Goal: Task Accomplishment & Management: Use online tool/utility

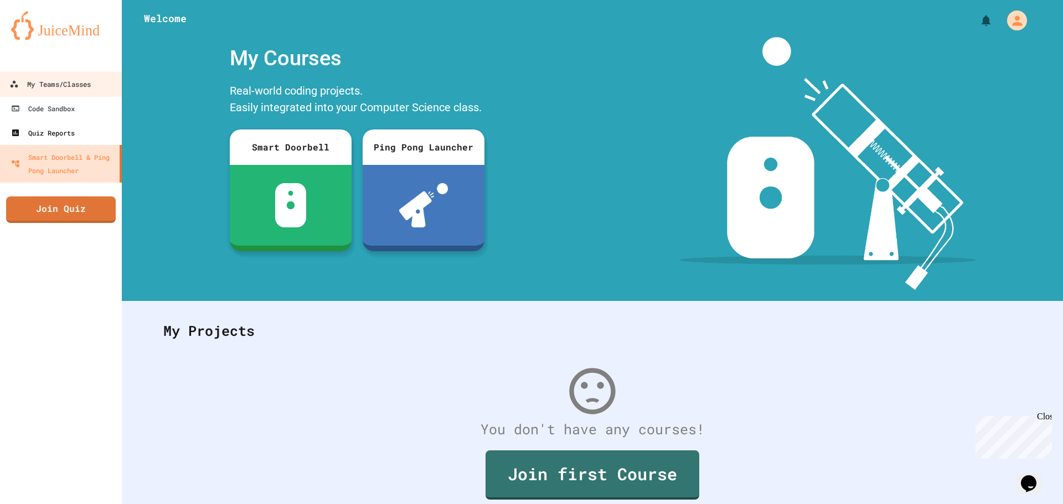
drag, startPoint x: 65, startPoint y: 87, endPoint x: 112, endPoint y: 133, distance: 65.4
click at [65, 87] on div "My Teams/Classes" at bounding box center [49, 84] width 81 height 14
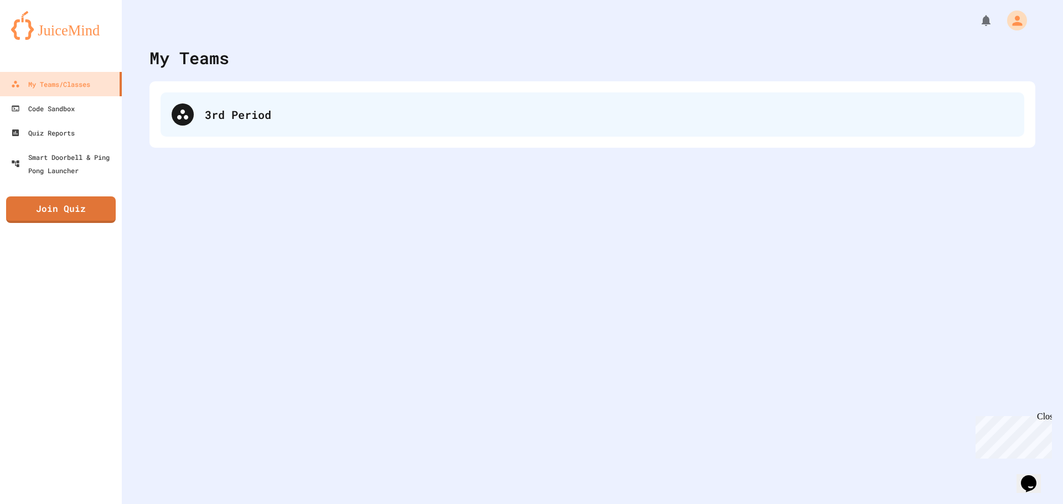
click at [282, 115] on div "3rd Period" at bounding box center [609, 114] width 808 height 17
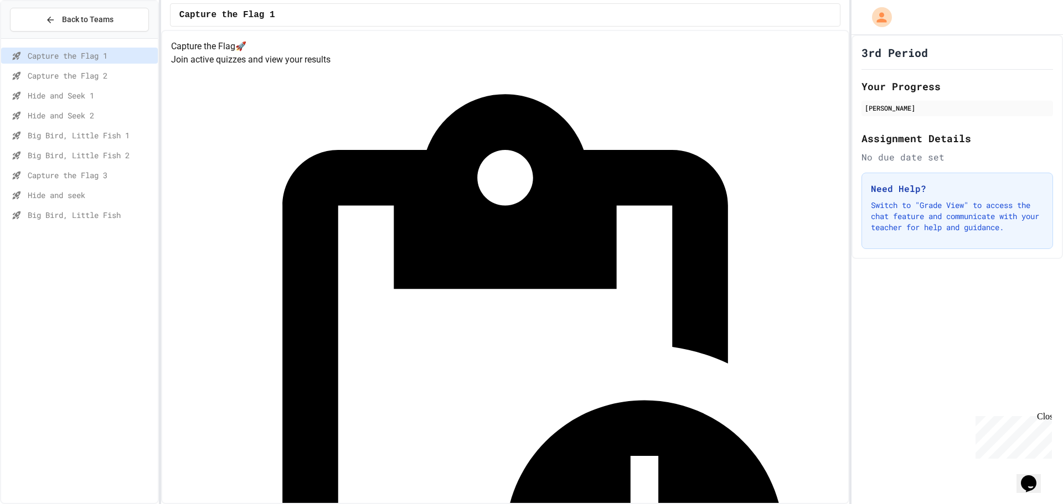
click at [93, 172] on span "Capture the Flag 3" at bounding box center [91, 175] width 126 height 12
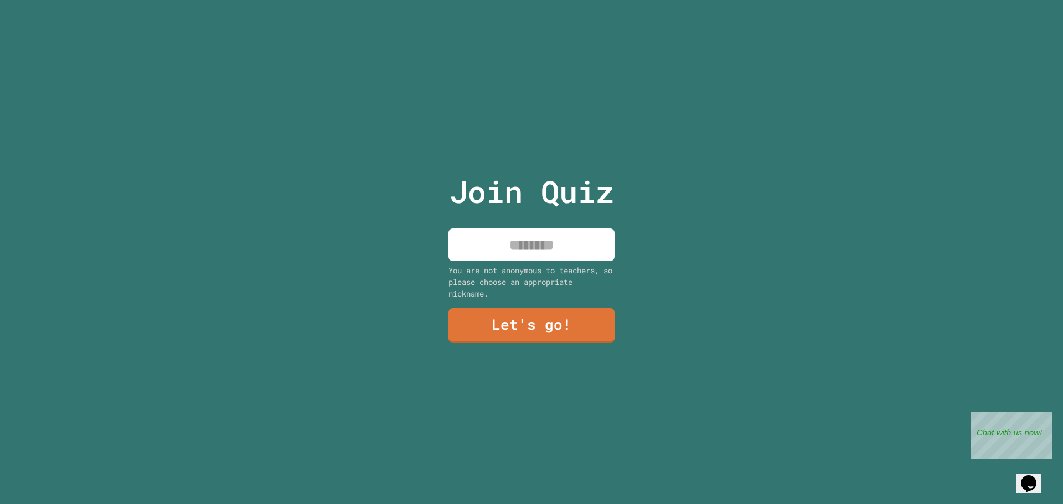
click at [521, 229] on input at bounding box center [531, 245] width 166 height 33
type input "*******"
click at [551, 315] on link "Let's go!" at bounding box center [531, 324] width 148 height 37
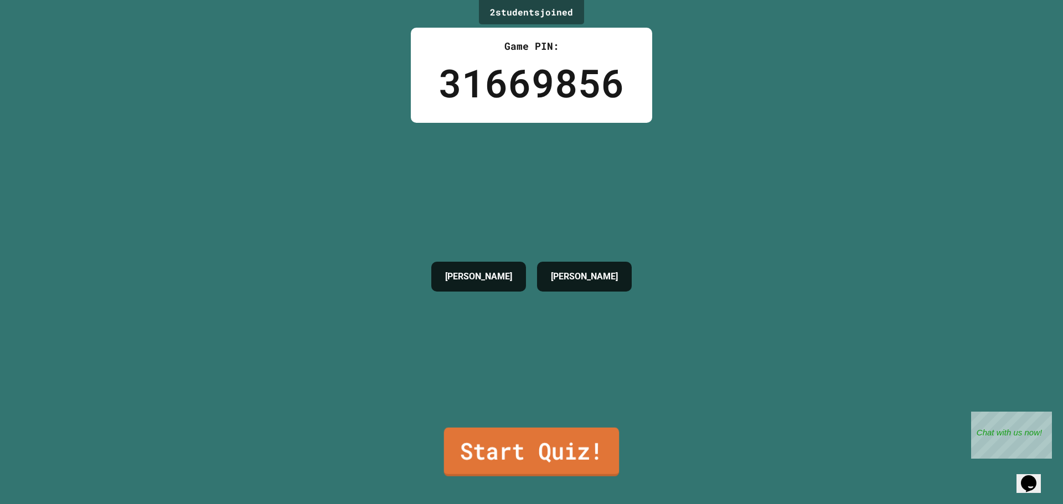
click at [571, 443] on link "Start Quiz!" at bounding box center [531, 452] width 175 height 49
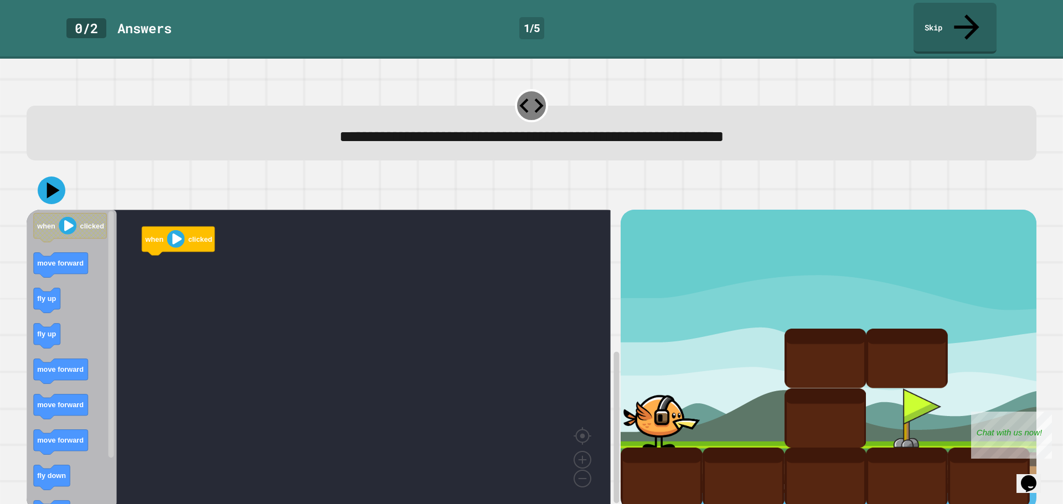
scroll to position [2, 0]
click at [100, 275] on icon "when clicked move forward fly up fly up move forward move forward move forward …" at bounding box center [72, 357] width 90 height 297
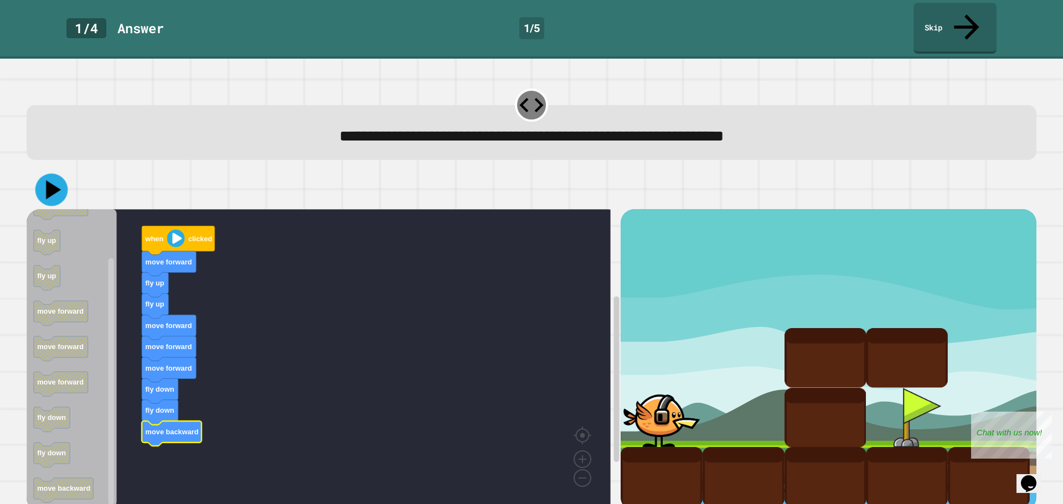
click at [63, 174] on icon at bounding box center [51, 190] width 33 height 33
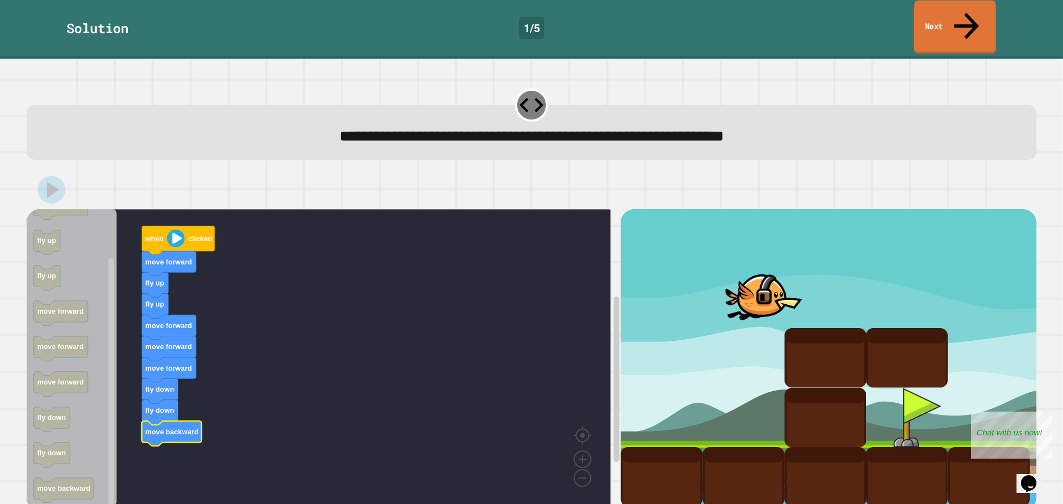
click at [963, 13] on icon at bounding box center [966, 25] width 37 height 39
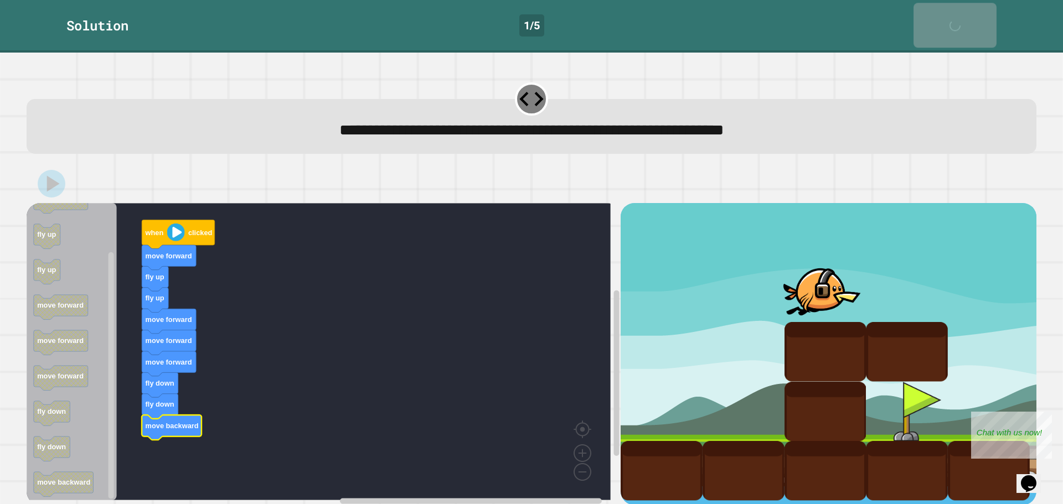
scroll to position [1, 0]
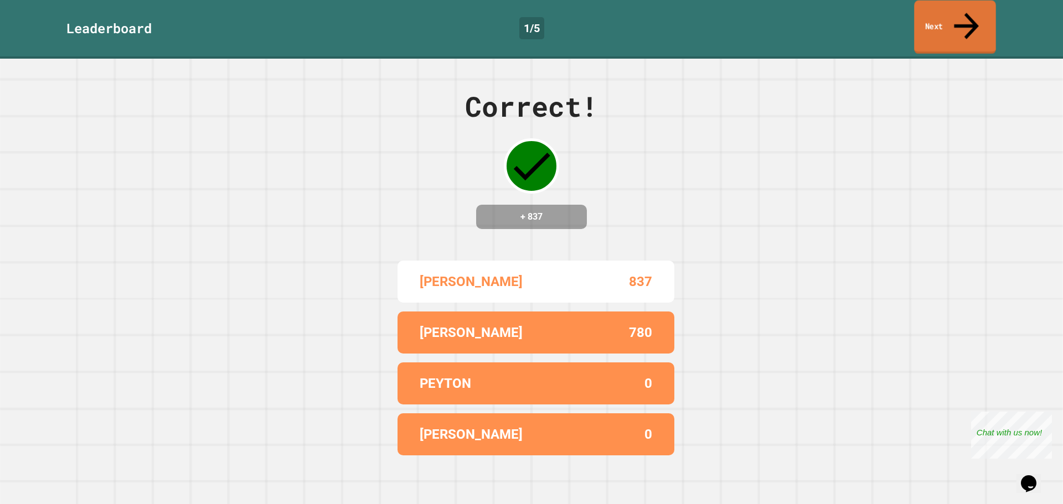
click at [946, 20] on link "Next" at bounding box center [955, 28] width 82 height 54
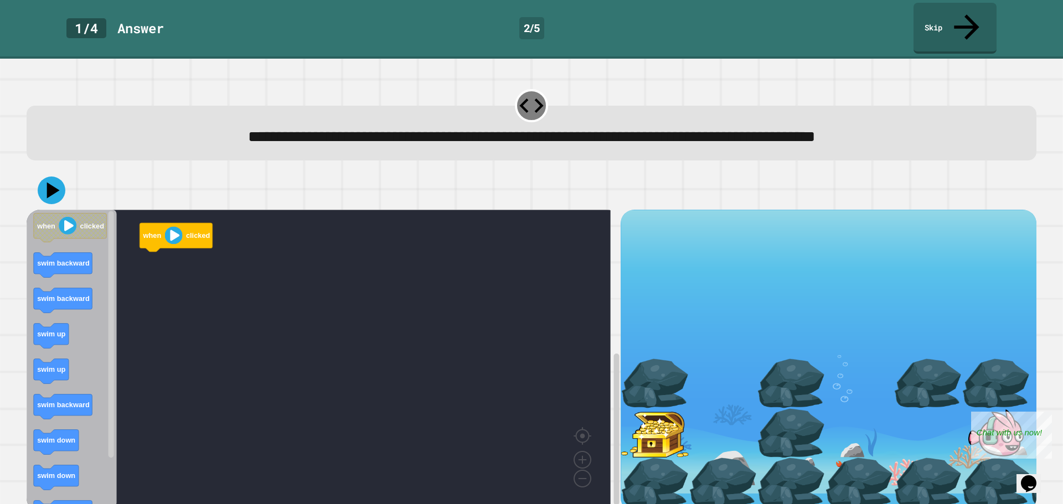
scroll to position [2, 0]
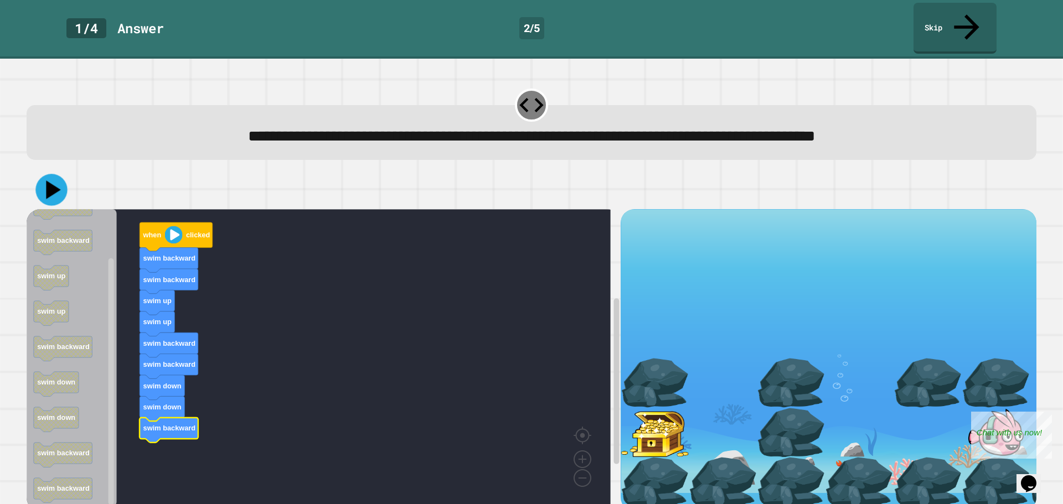
click at [46, 174] on icon at bounding box center [51, 190] width 32 height 32
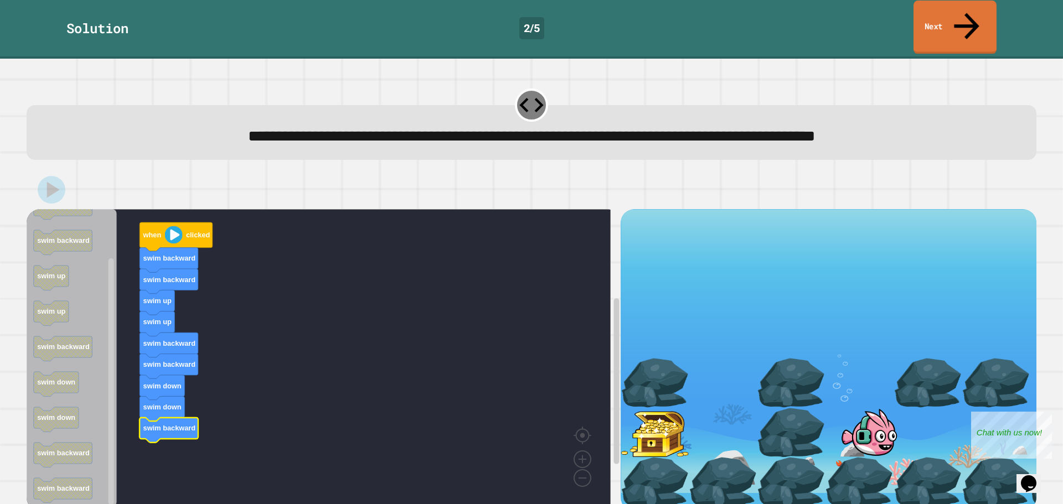
click at [963, 7] on link "Next" at bounding box center [954, 28] width 83 height 54
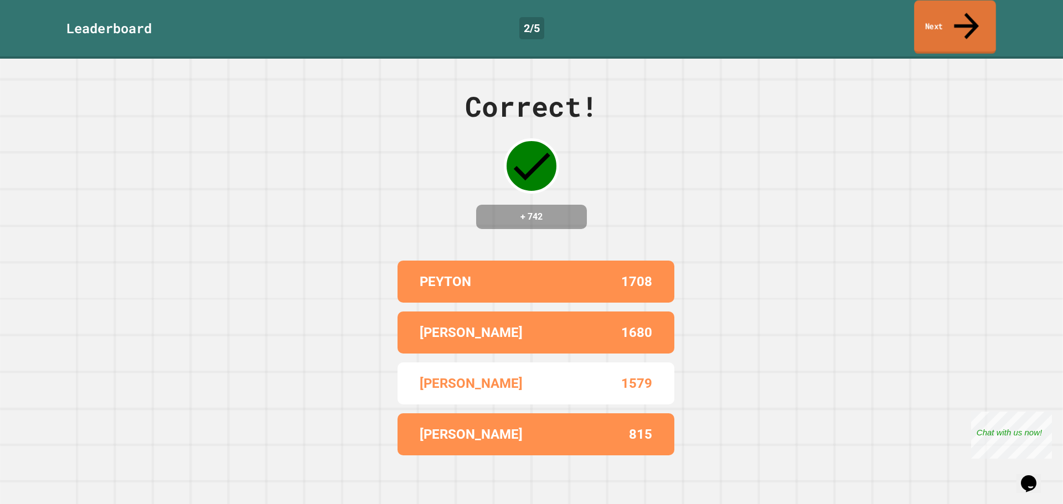
click at [965, 11] on icon at bounding box center [966, 25] width 37 height 39
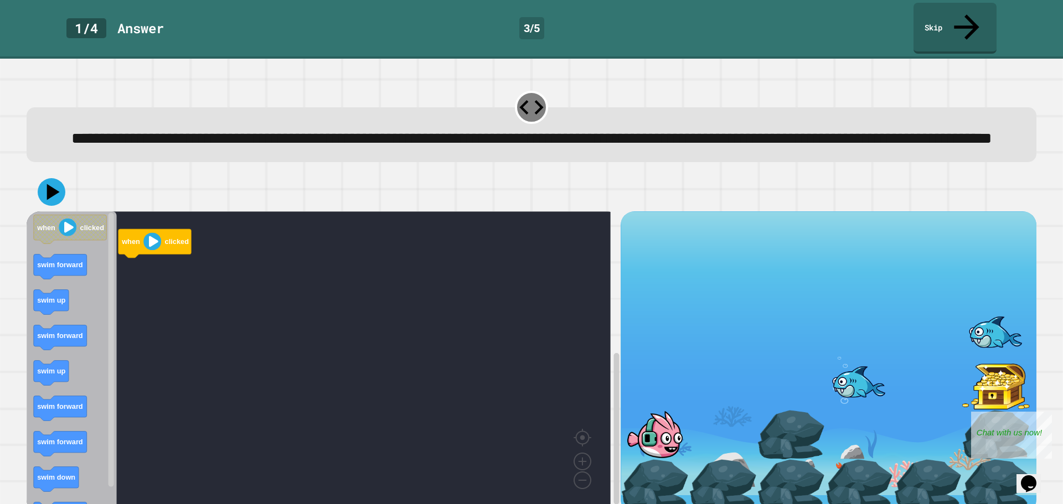
scroll to position [28, 0]
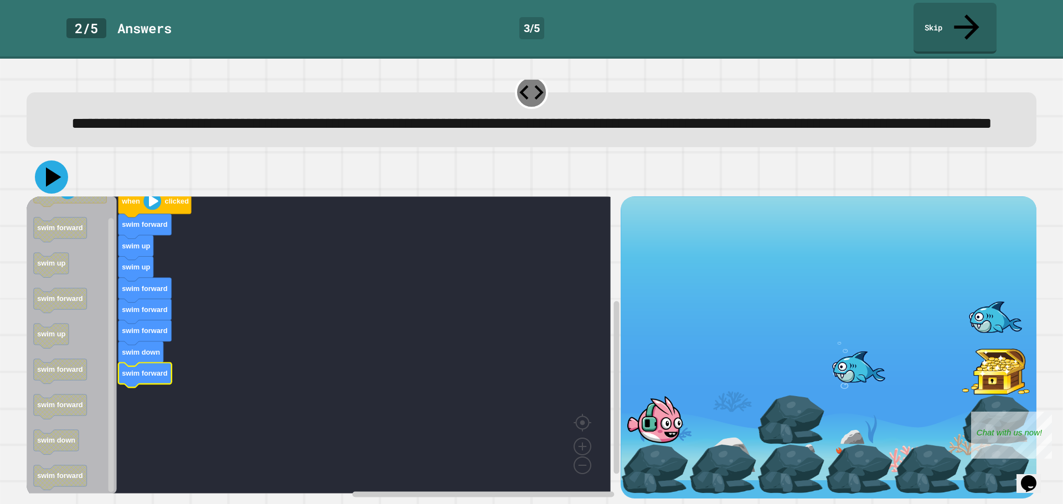
click at [39, 170] on icon at bounding box center [51, 177] width 33 height 33
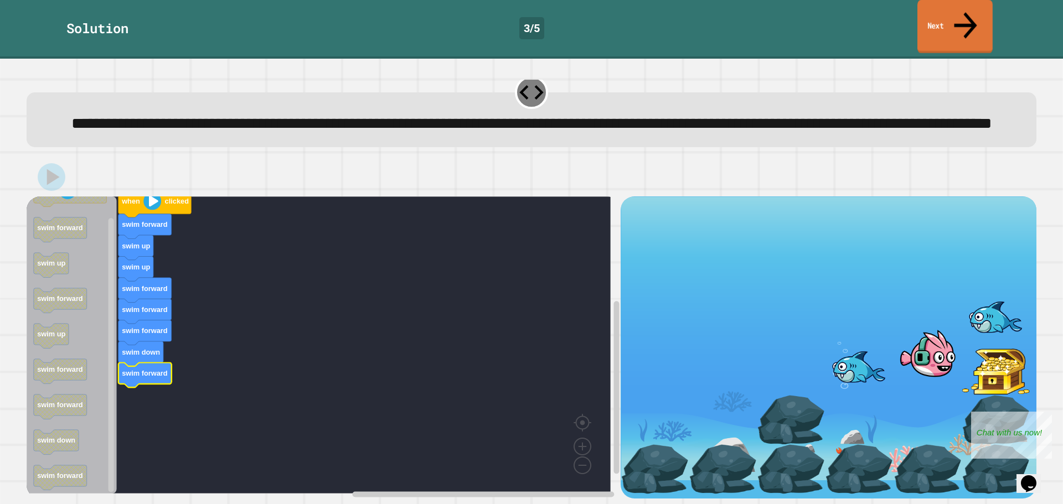
click at [964, 9] on icon at bounding box center [965, 25] width 34 height 39
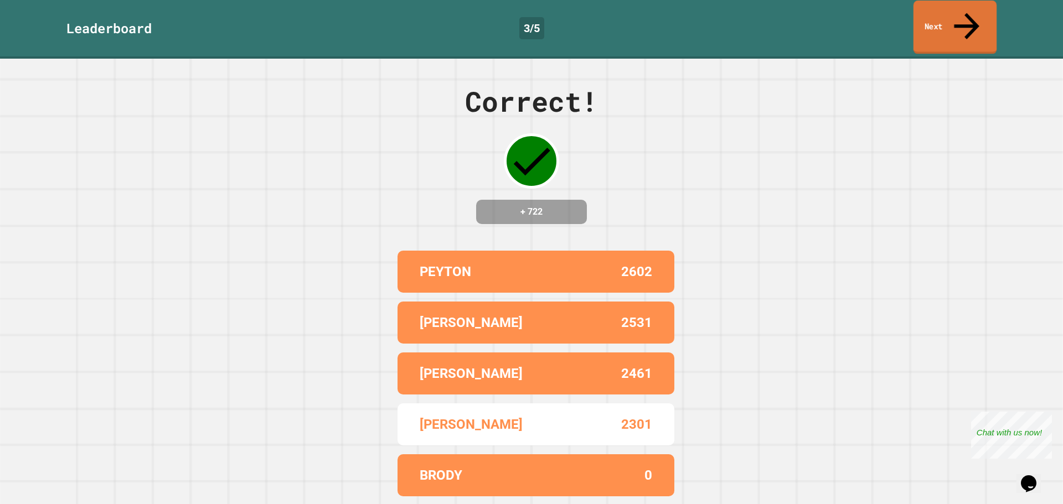
click at [939, 24] on link "Next" at bounding box center [954, 28] width 83 height 54
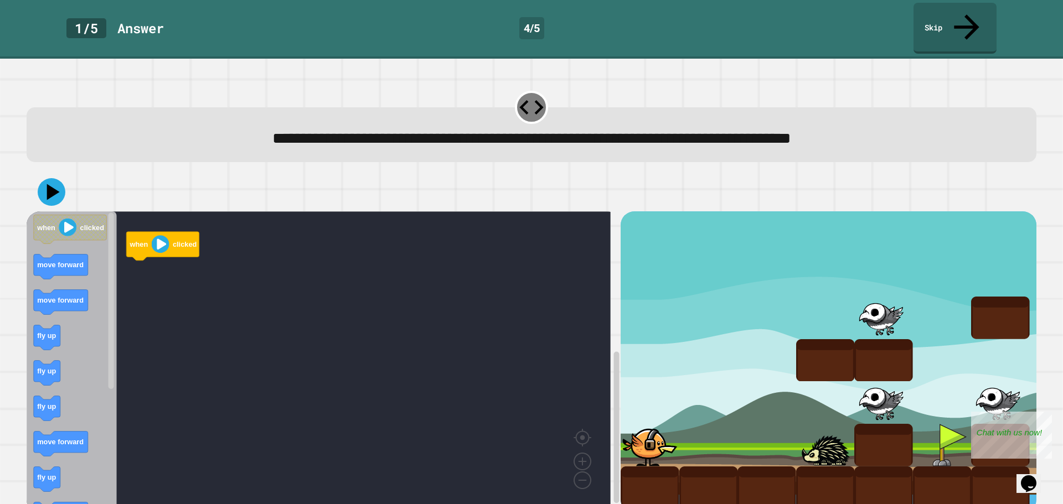
scroll to position [2, 0]
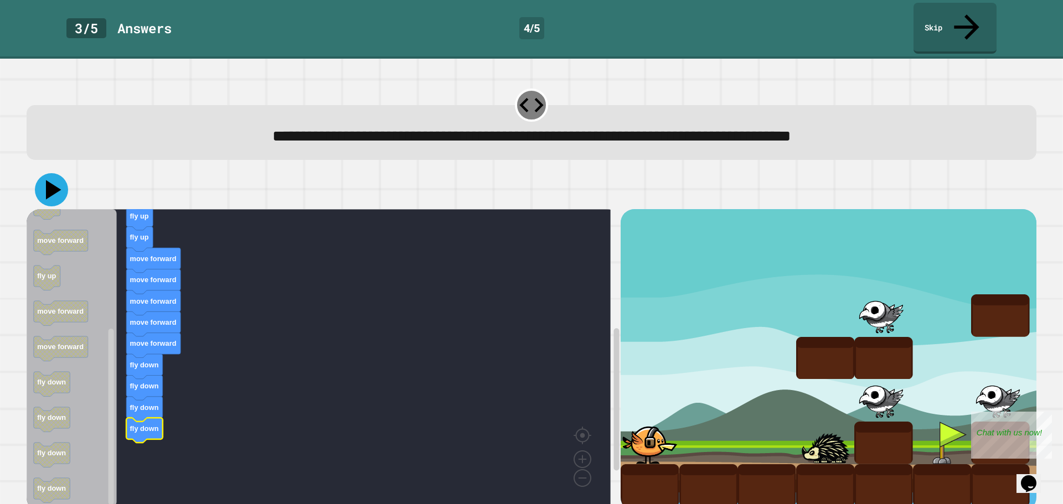
click at [64, 174] on icon at bounding box center [51, 189] width 33 height 33
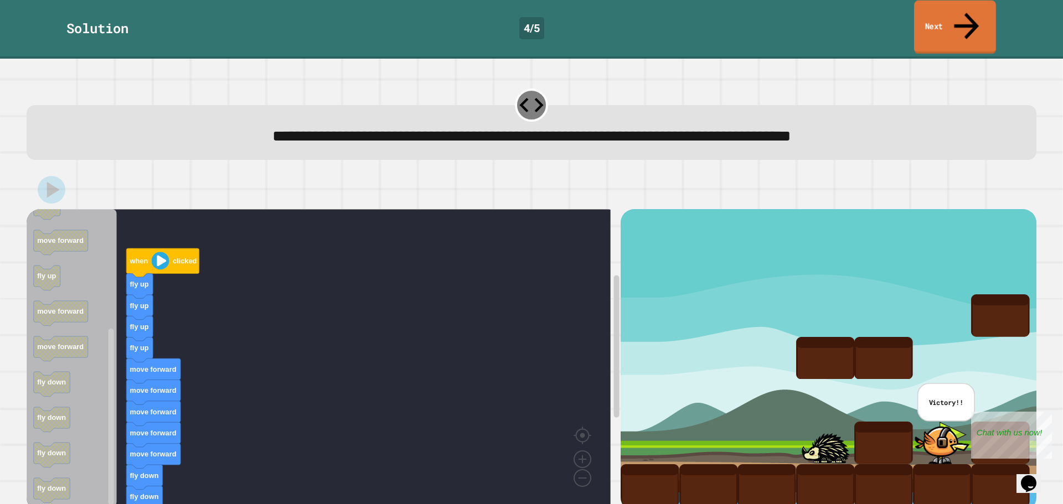
click at [939, 12] on link "Next" at bounding box center [955, 28] width 82 height 54
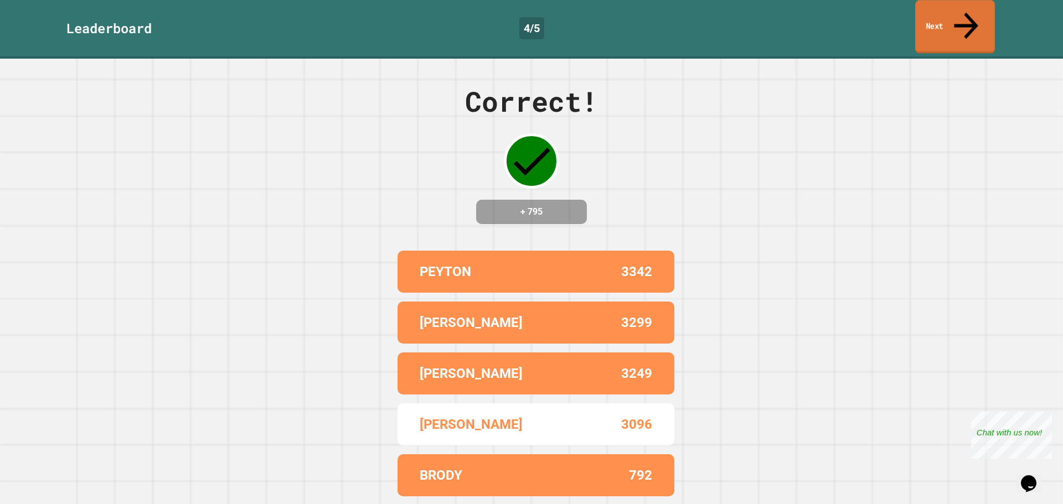
click at [942, 14] on link "Next" at bounding box center [955, 27] width 80 height 54
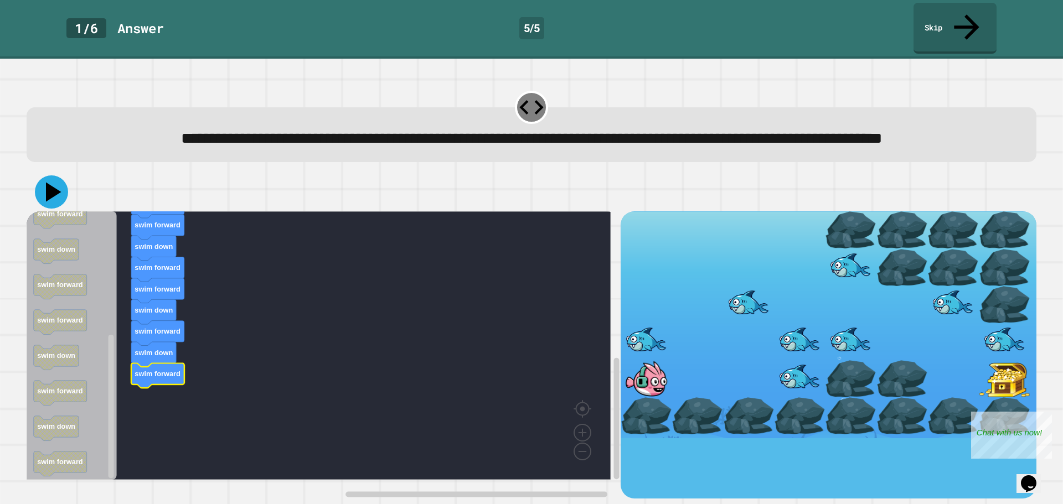
click at [50, 206] on icon at bounding box center [51, 191] width 33 height 33
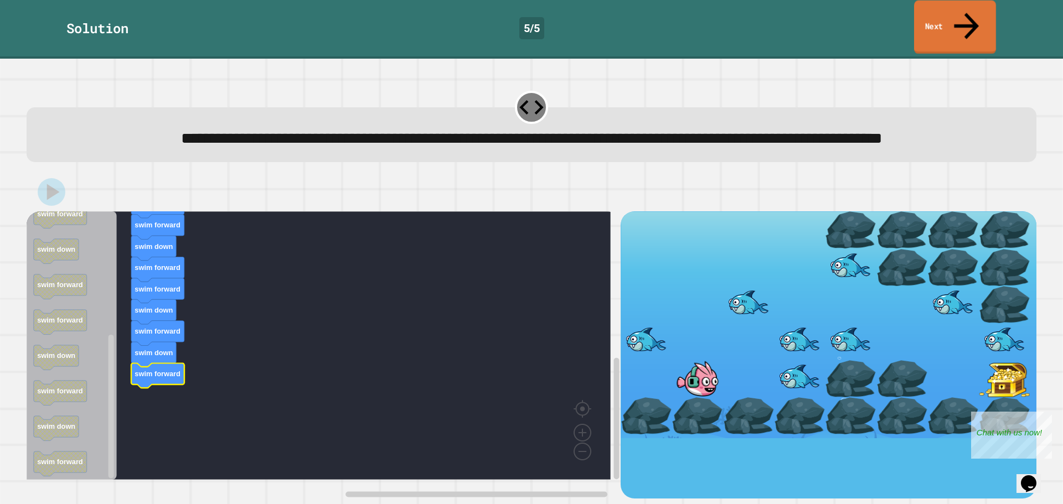
click at [939, 13] on link "Next" at bounding box center [955, 28] width 82 height 54
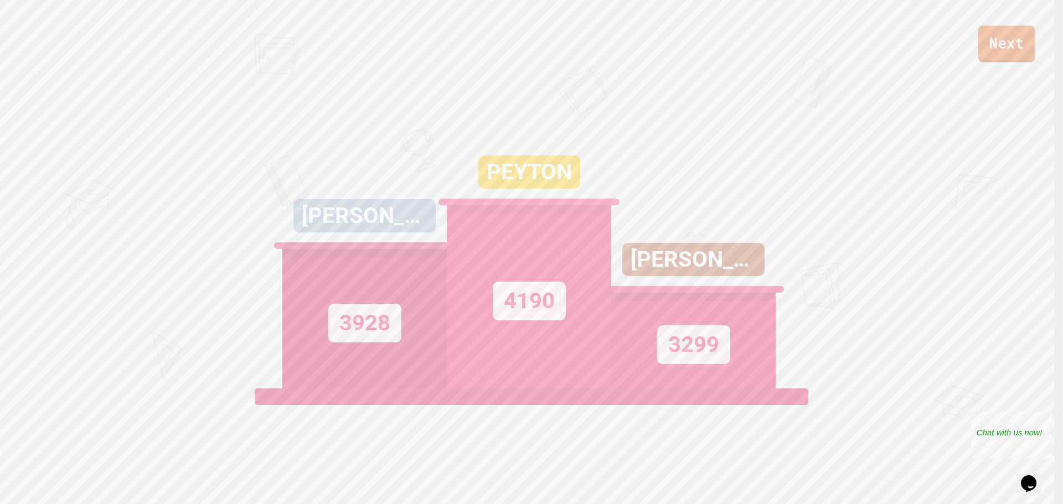
click at [1011, 50] on link "Next" at bounding box center [1006, 43] width 57 height 37
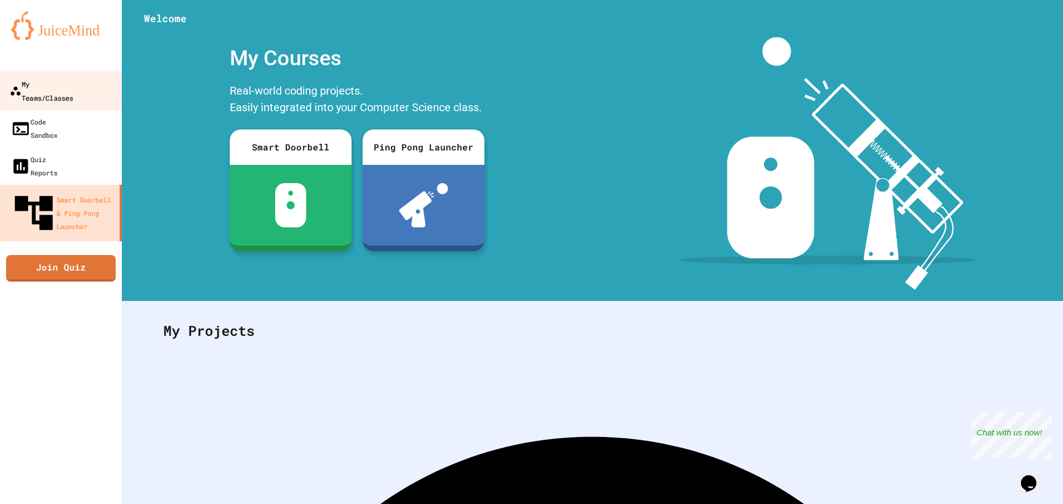
click at [46, 85] on div "My Teams/Classes" at bounding box center [41, 90] width 64 height 27
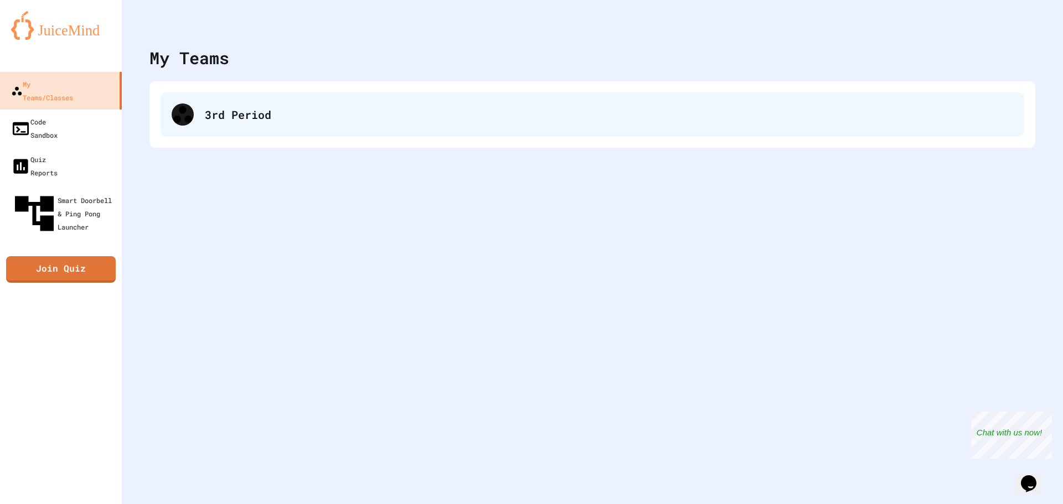
click at [506, 130] on div "3rd Period" at bounding box center [592, 114] width 863 height 44
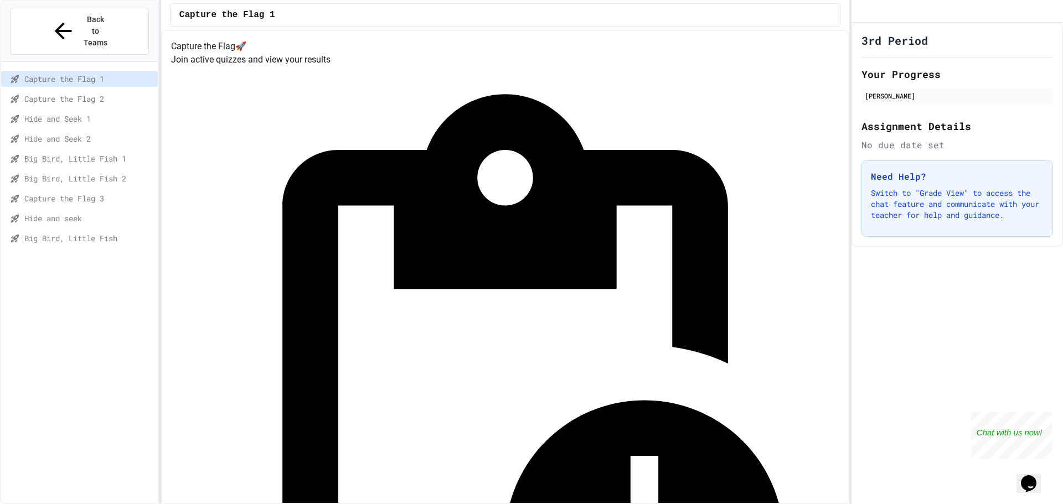
click at [53, 213] on span "Hide and seek" at bounding box center [88, 219] width 129 height 12
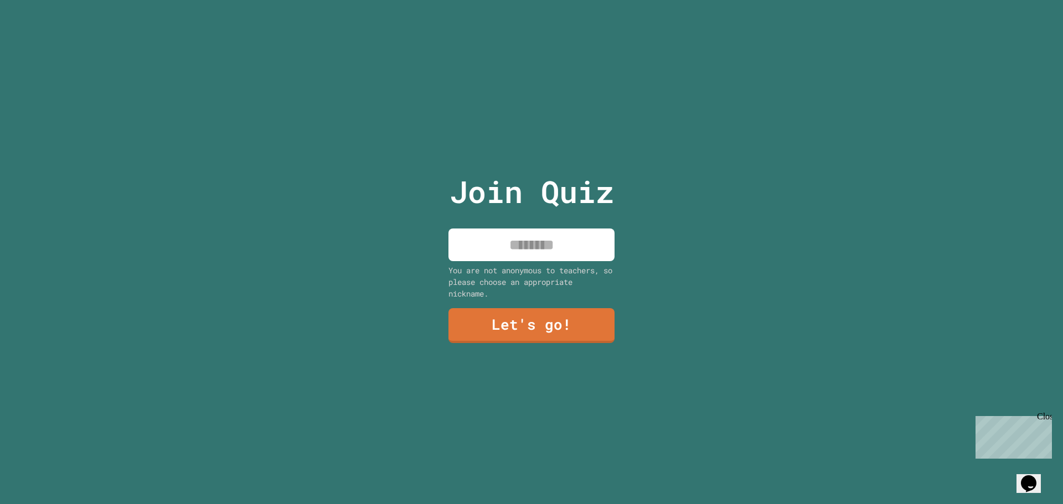
click at [571, 248] on input at bounding box center [531, 245] width 166 height 33
type input "*******"
click at [539, 324] on link "Let's go!" at bounding box center [532, 324] width 152 height 37
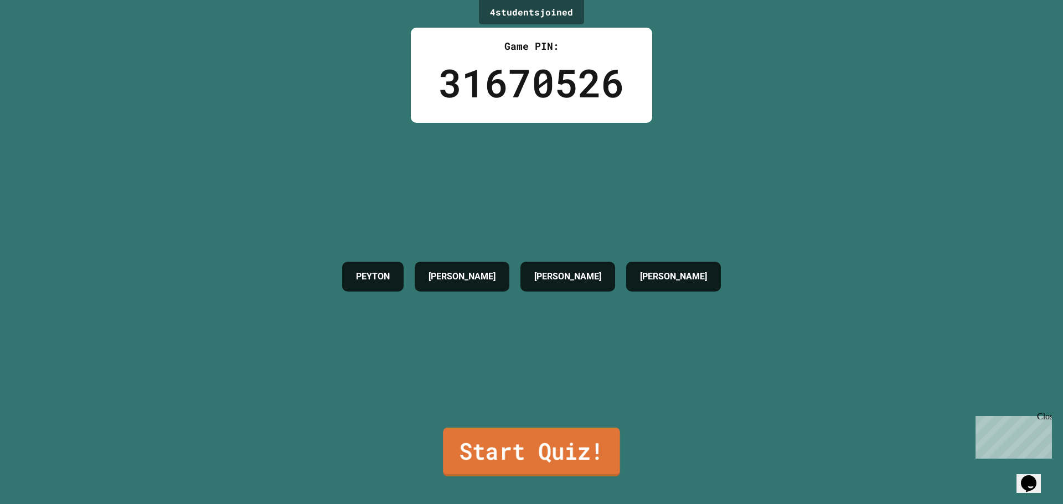
click at [554, 447] on link "Start Quiz!" at bounding box center [531, 452] width 177 height 49
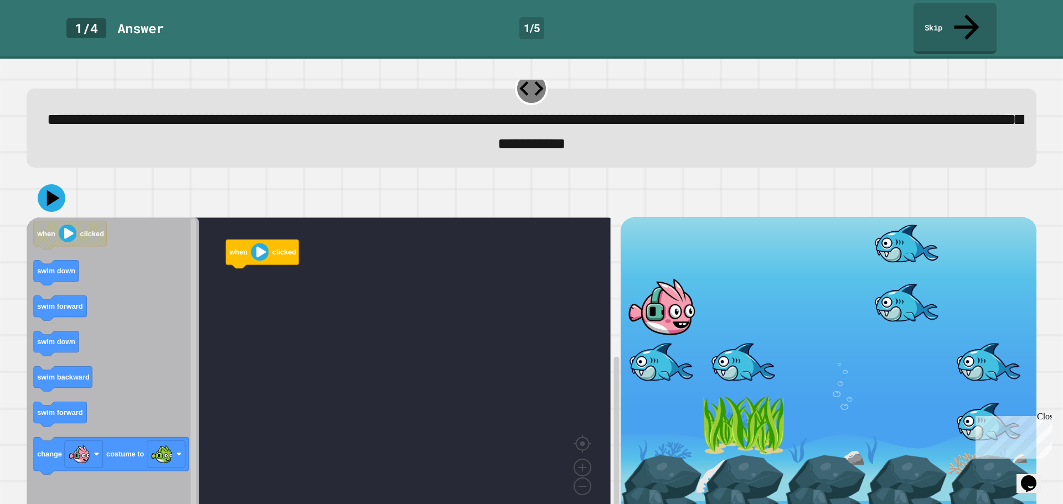
scroll to position [28, 0]
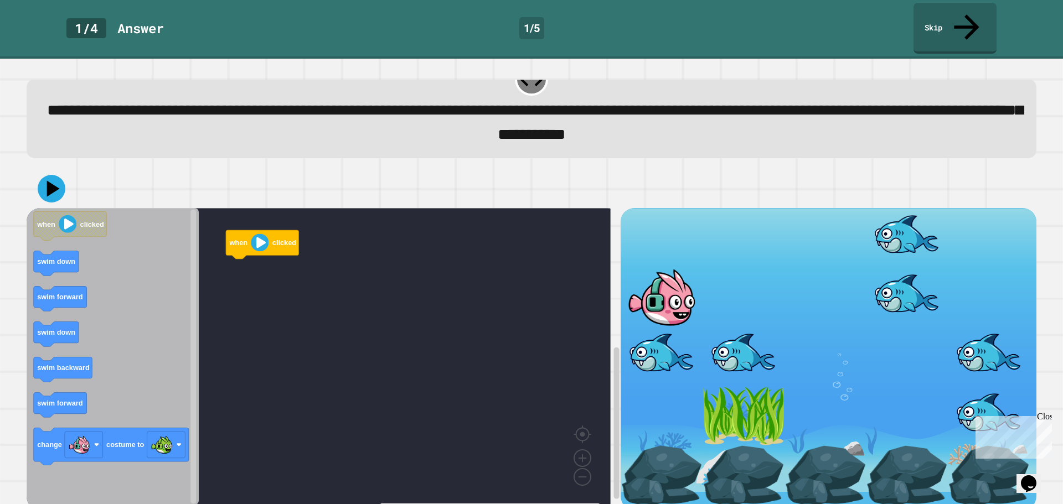
click at [96, 286] on icon "Blockly Workspace" at bounding box center [113, 356] width 172 height 297
click at [89, 283] on icon "Blockly Workspace" at bounding box center [113, 356] width 172 height 297
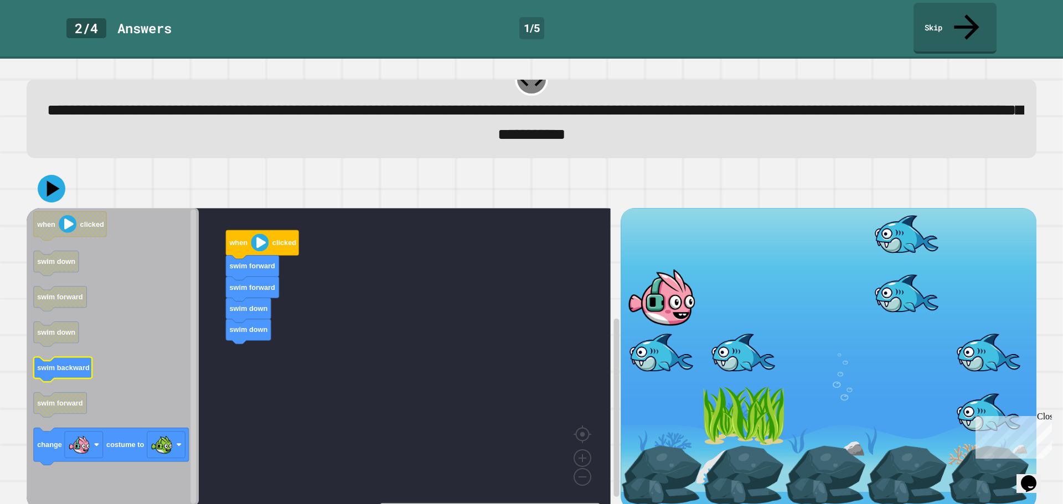
click at [65, 358] on rect "Blockly Workspace" at bounding box center [63, 369] width 59 height 25
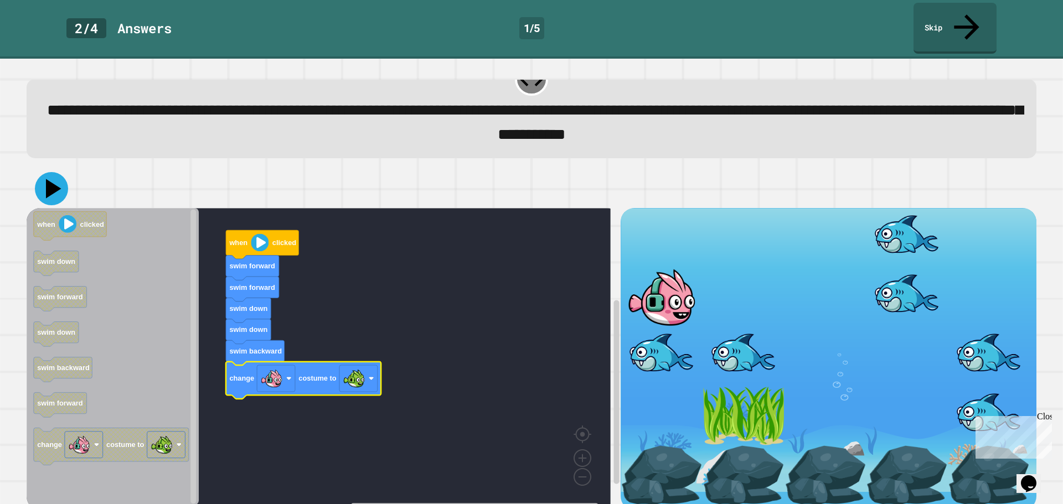
click at [56, 179] on icon at bounding box center [53, 188] width 15 height 19
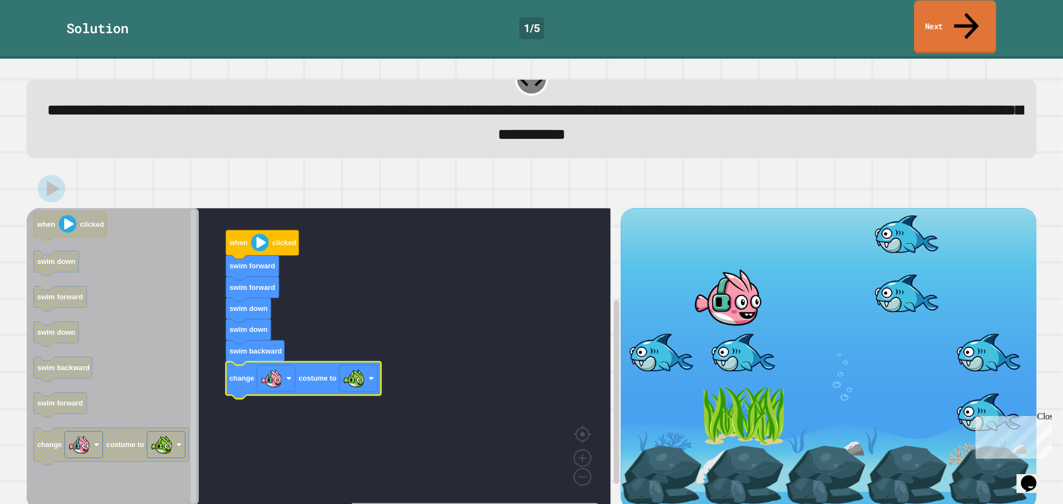
click at [971, 10] on link "Next" at bounding box center [955, 28] width 82 height 54
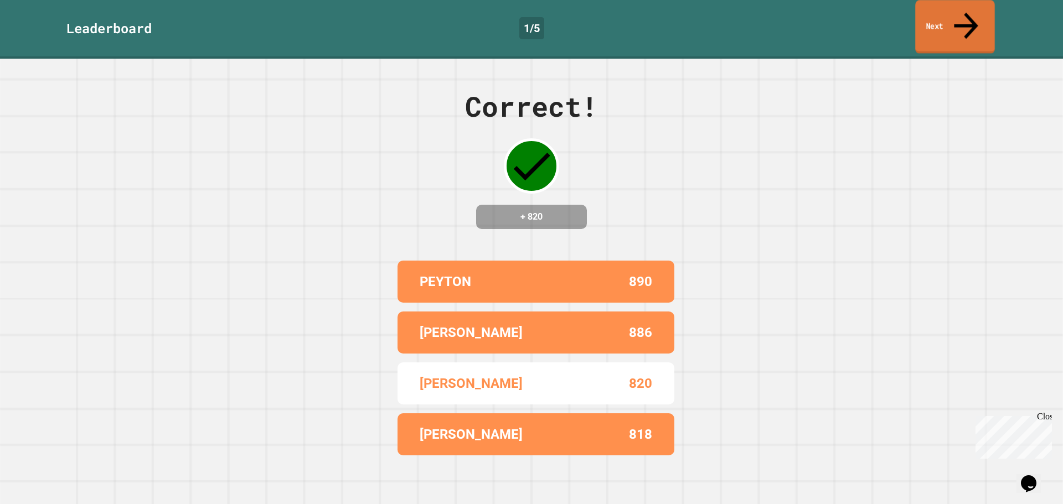
click at [944, 13] on link "Next" at bounding box center [954, 27] width 79 height 54
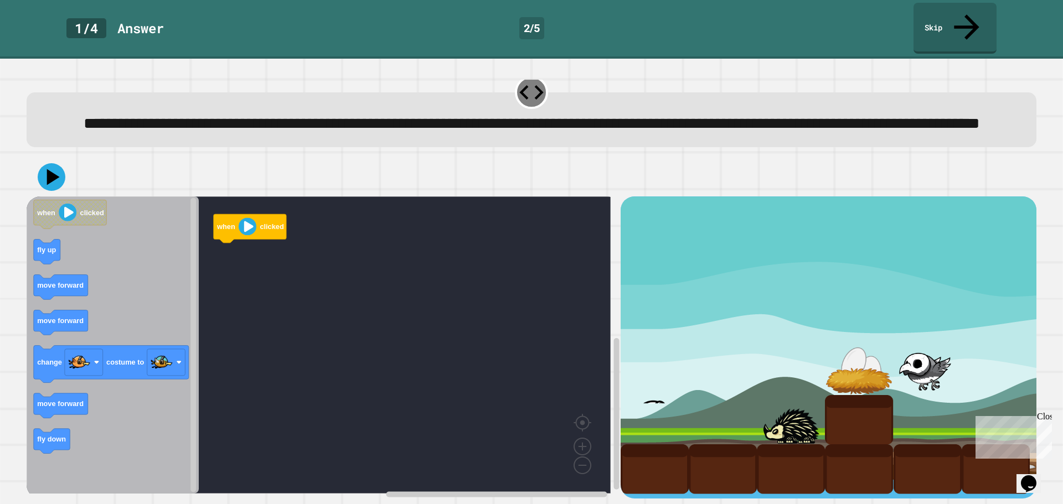
scroll to position [28, 0]
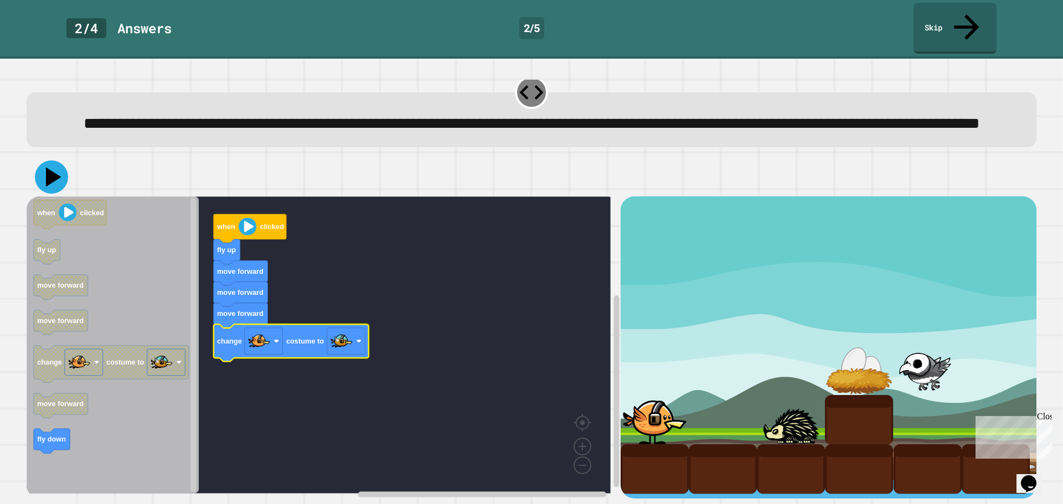
click at [55, 177] on icon at bounding box center [51, 177] width 33 height 33
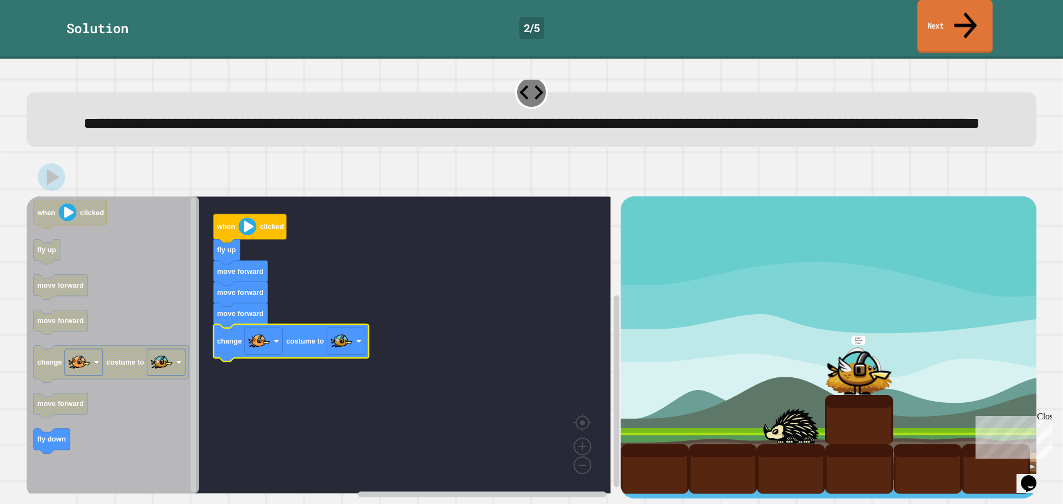
click at [938, 9] on link "Next" at bounding box center [954, 27] width 75 height 54
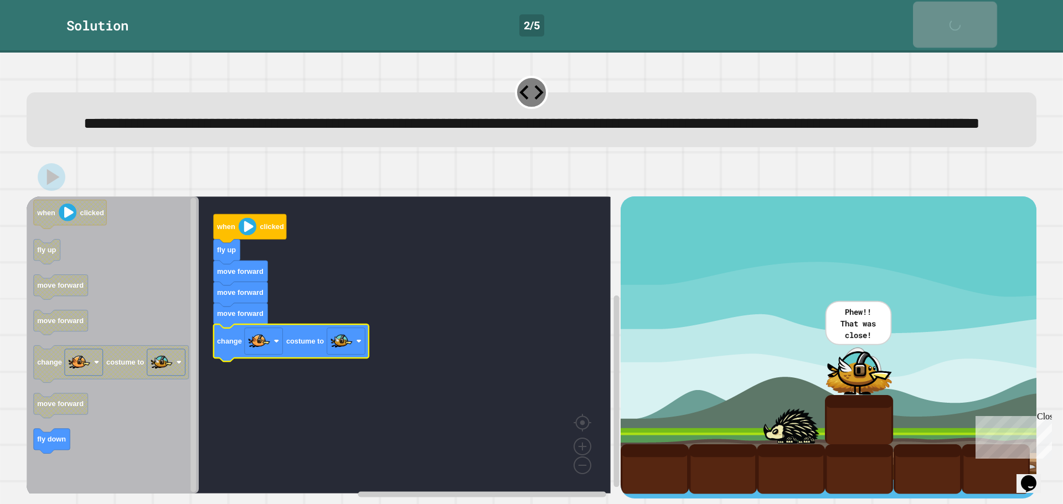
scroll to position [27, 0]
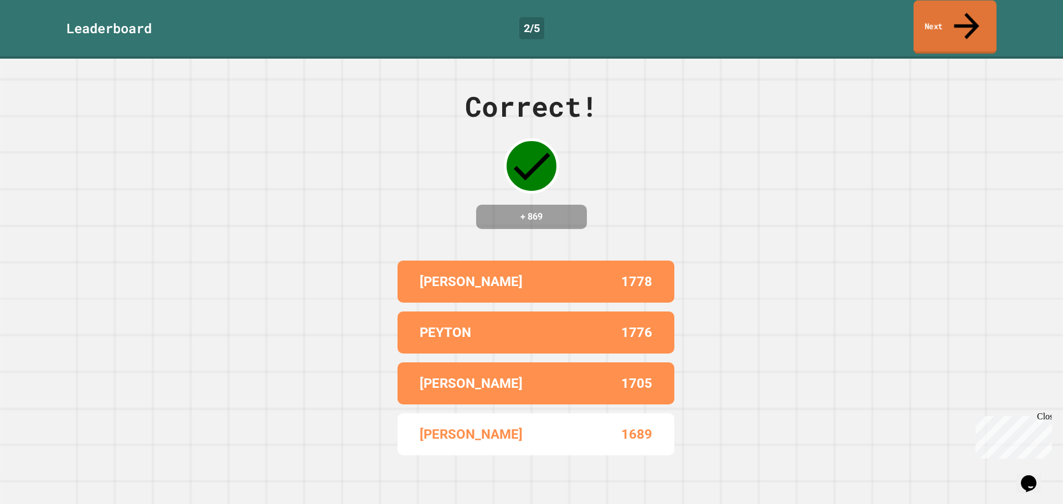
click at [939, 11] on link "Next" at bounding box center [954, 28] width 83 height 54
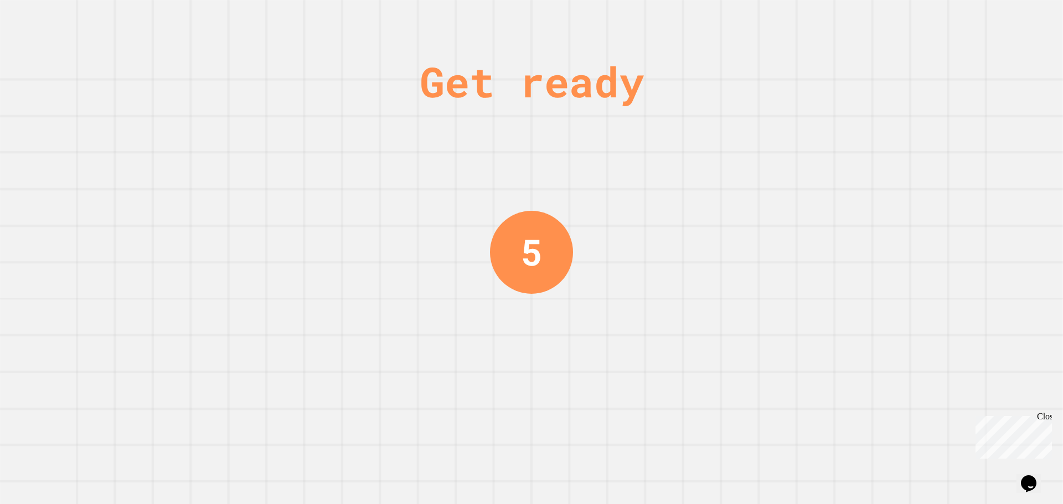
click at [525, 172] on div "Get ready 5" at bounding box center [531, 252] width 83 height 504
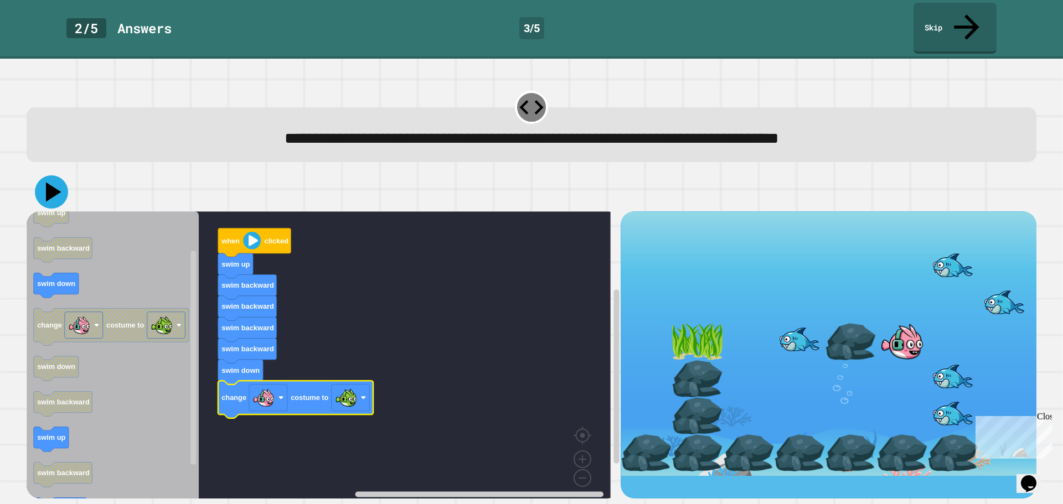
click at [50, 183] on icon at bounding box center [53, 192] width 15 height 19
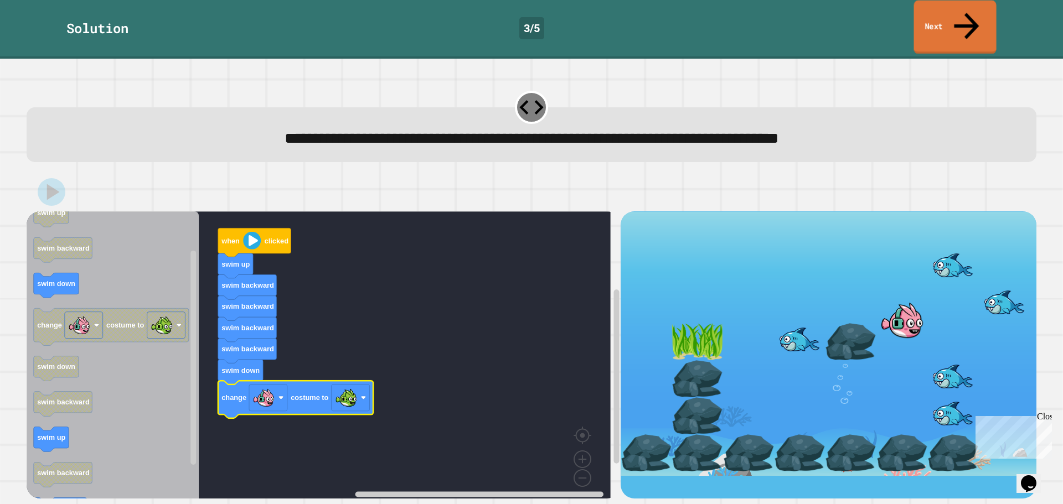
click at [967, 9] on icon at bounding box center [967, 25] width 38 height 39
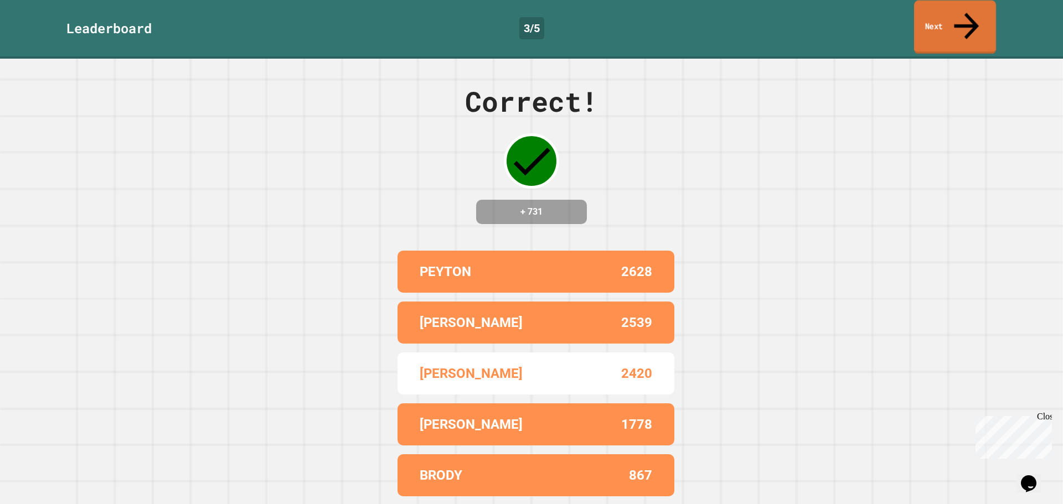
click at [969, 9] on icon at bounding box center [966, 25] width 37 height 39
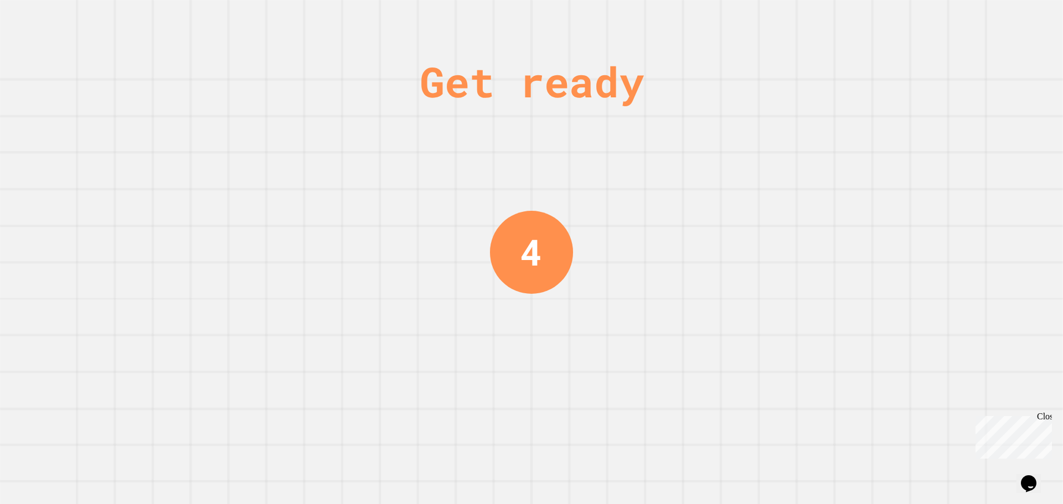
click at [647, 283] on div "Get ready 4" at bounding box center [531, 252] width 1063 height 504
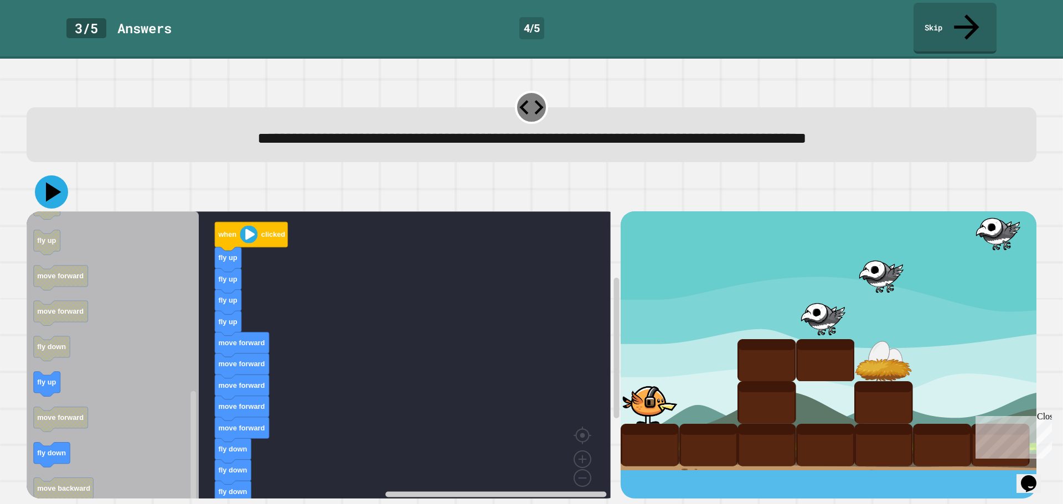
click at [54, 179] on icon at bounding box center [51, 191] width 33 height 33
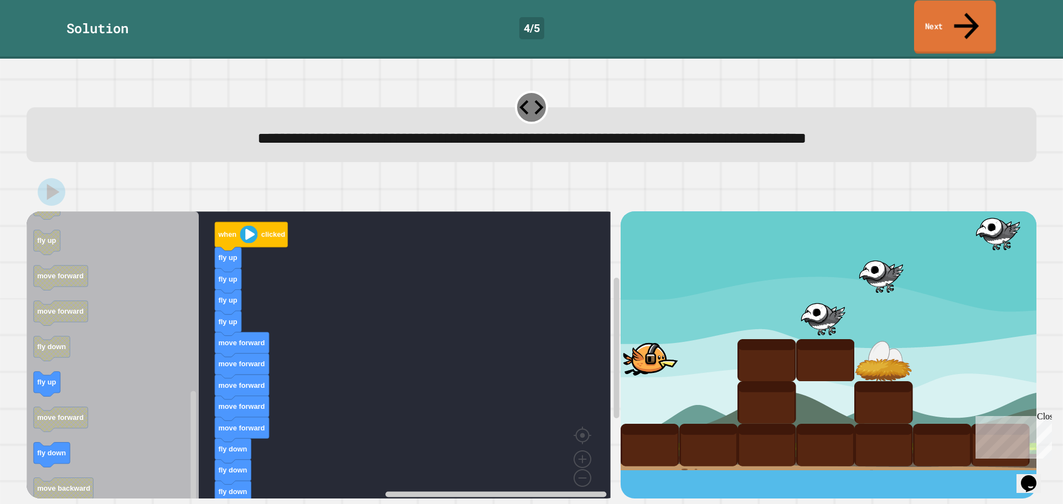
drag, startPoint x: 967, startPoint y: 14, endPoint x: 967, endPoint y: 21, distance: 7.2
click at [967, 22] on link "Next" at bounding box center [955, 28] width 82 height 54
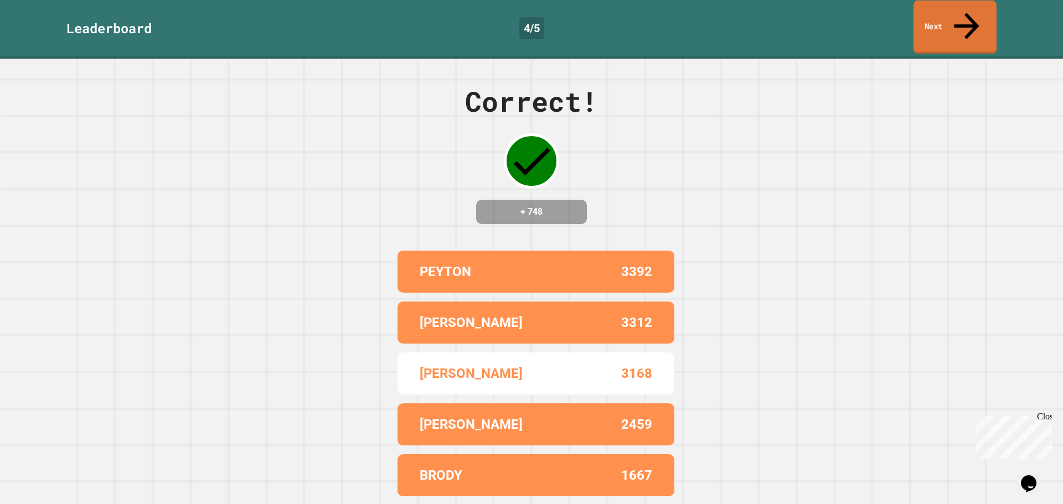
click at [968, 17] on icon at bounding box center [967, 25] width 38 height 39
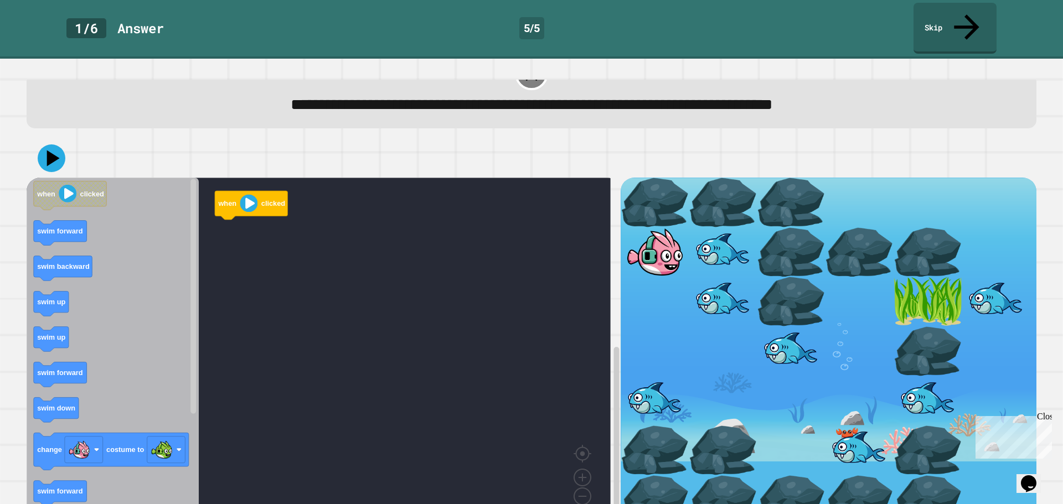
scroll to position [51, 0]
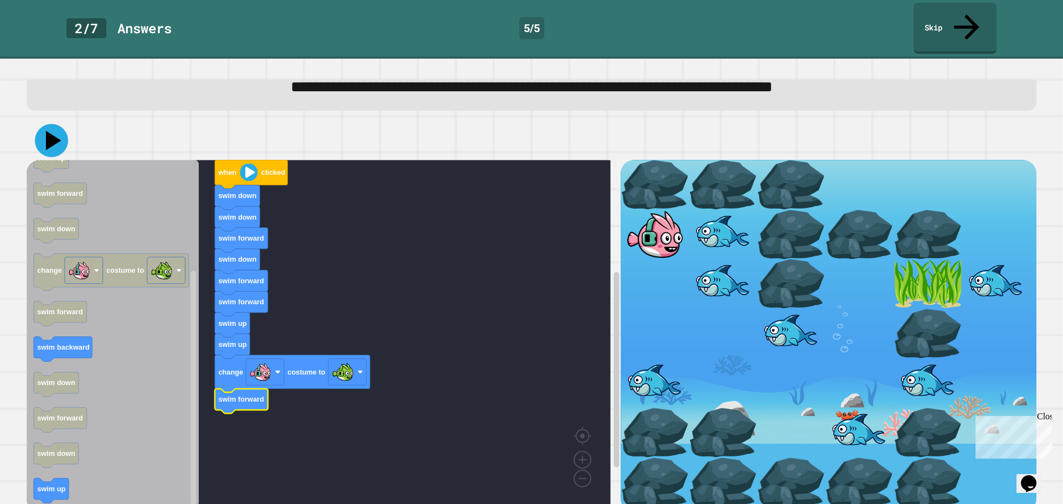
click at [50, 131] on icon at bounding box center [53, 140] width 15 height 19
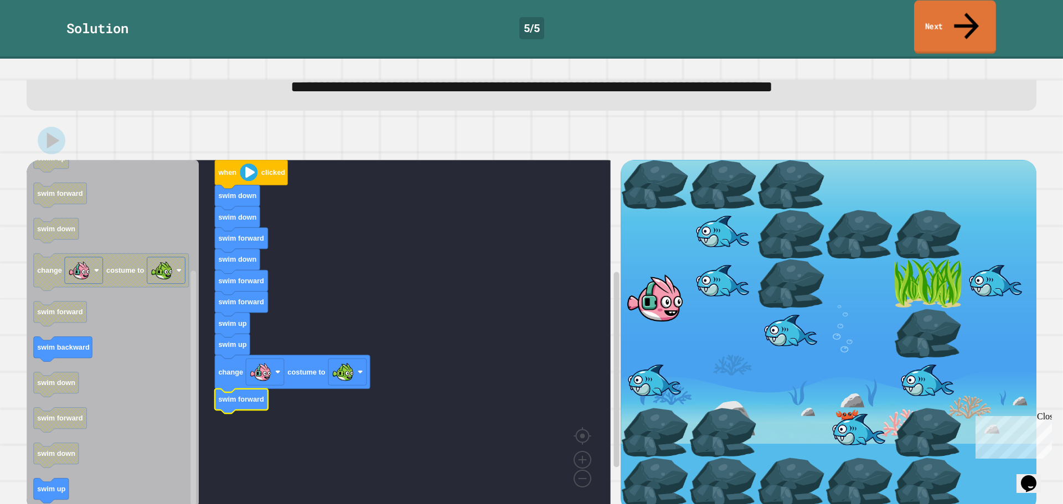
click at [966, 11] on icon at bounding box center [966, 25] width 37 height 39
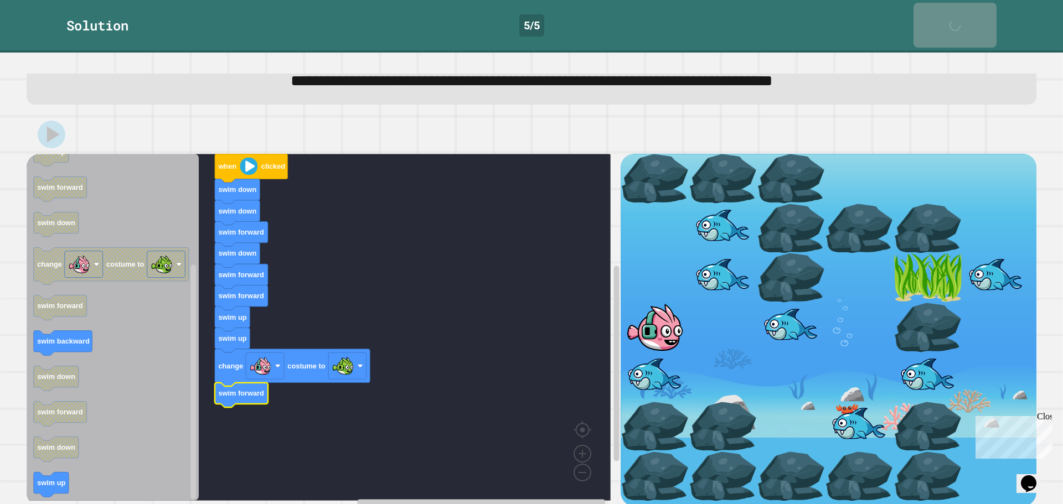
scroll to position [50, 0]
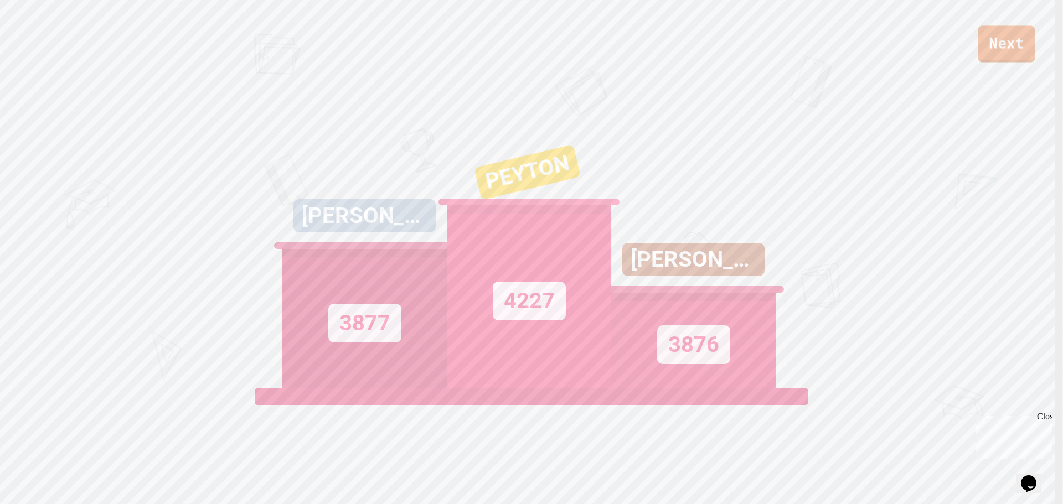
click at [1035, 48] on div "Next" at bounding box center [531, 31] width 1063 height 63
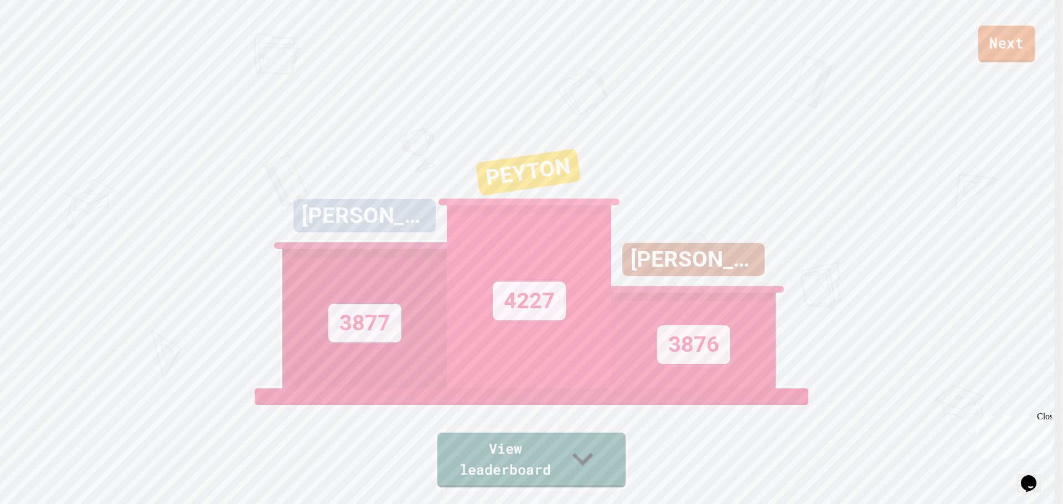
click at [1021, 44] on link "Next" at bounding box center [1006, 43] width 57 height 37
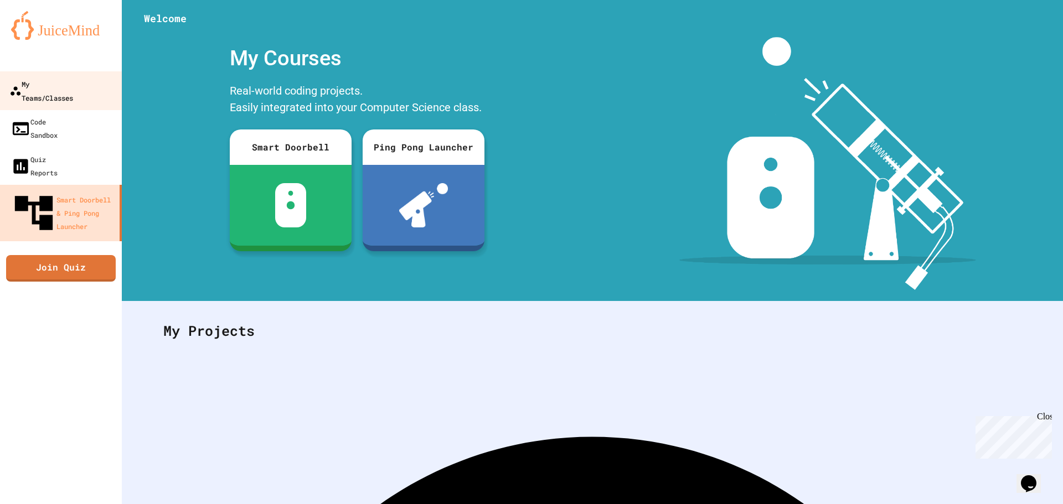
drag, startPoint x: 85, startPoint y: 84, endPoint x: 76, endPoint y: 85, distance: 9.0
click at [73, 85] on div "My Teams/Classes" at bounding box center [41, 90] width 64 height 27
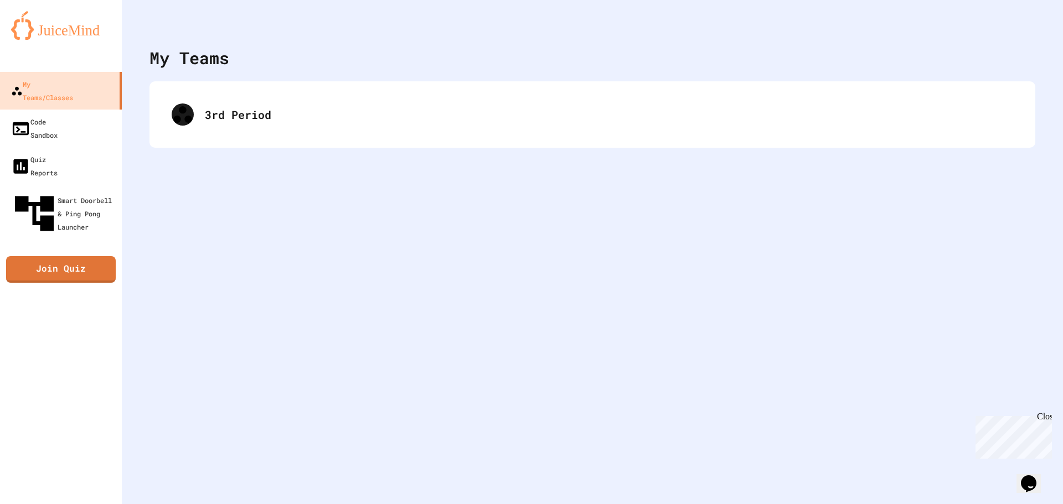
click at [280, 138] on div "3rd Period" at bounding box center [592, 114] width 886 height 66
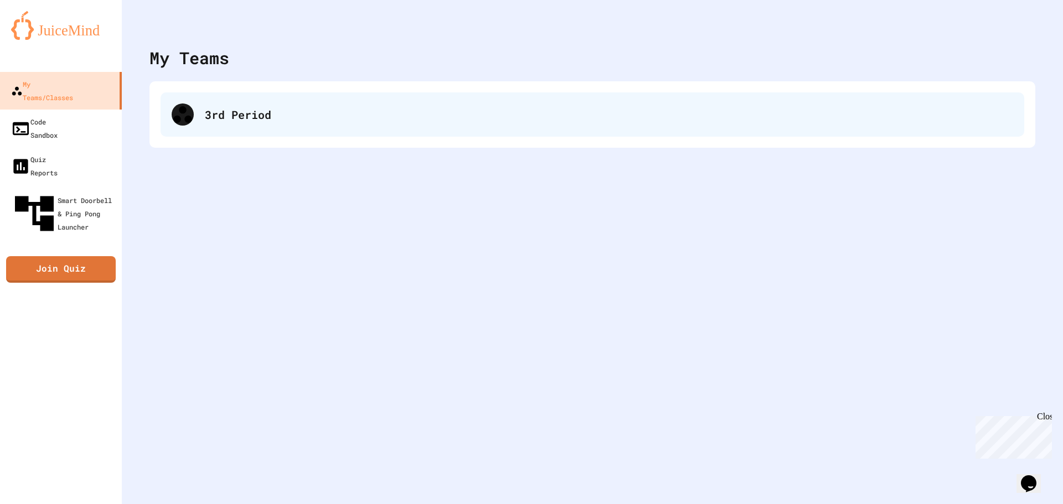
click at [299, 130] on div "3rd Period" at bounding box center [592, 114] width 863 height 44
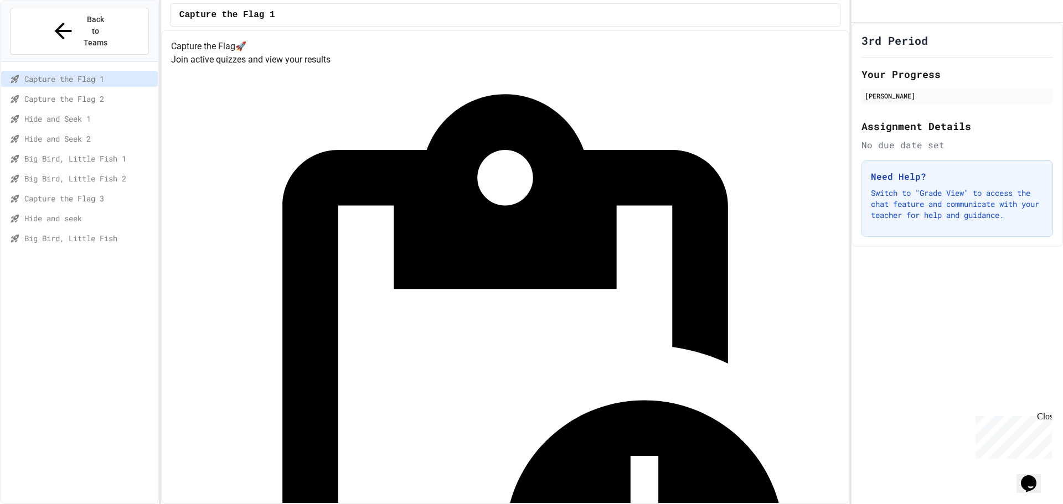
click at [84, 232] on span "Big Bird, Little Fish" at bounding box center [88, 238] width 129 height 12
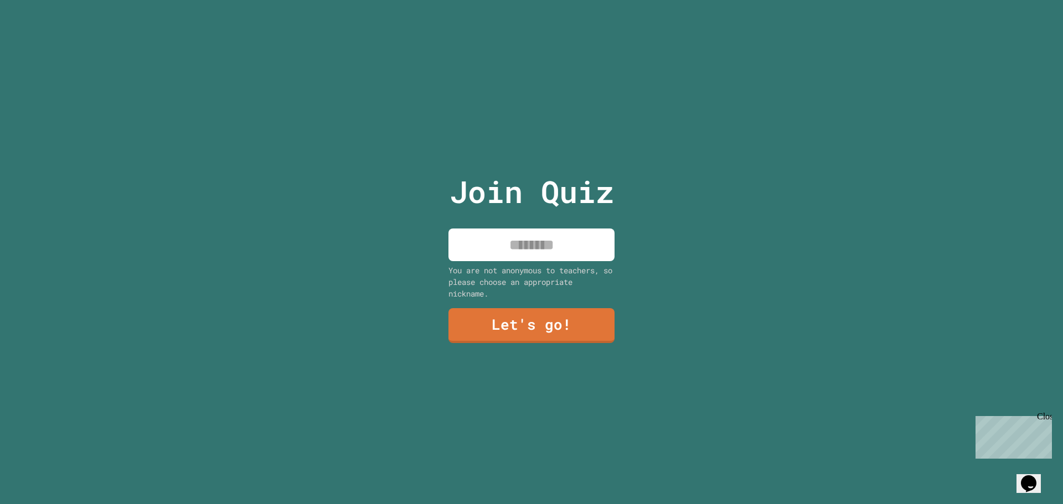
drag, startPoint x: 553, startPoint y: 221, endPoint x: 545, endPoint y: 249, distance: 28.2
click at [545, 244] on div "Join Quiz You are not anonymous to teachers, so please choose an appropriate ni…" at bounding box center [531, 252] width 187 height 504
click at [549, 249] on input at bounding box center [531, 245] width 166 height 33
type input "*******"
click at [594, 316] on link "Let's go!" at bounding box center [531, 325] width 169 height 37
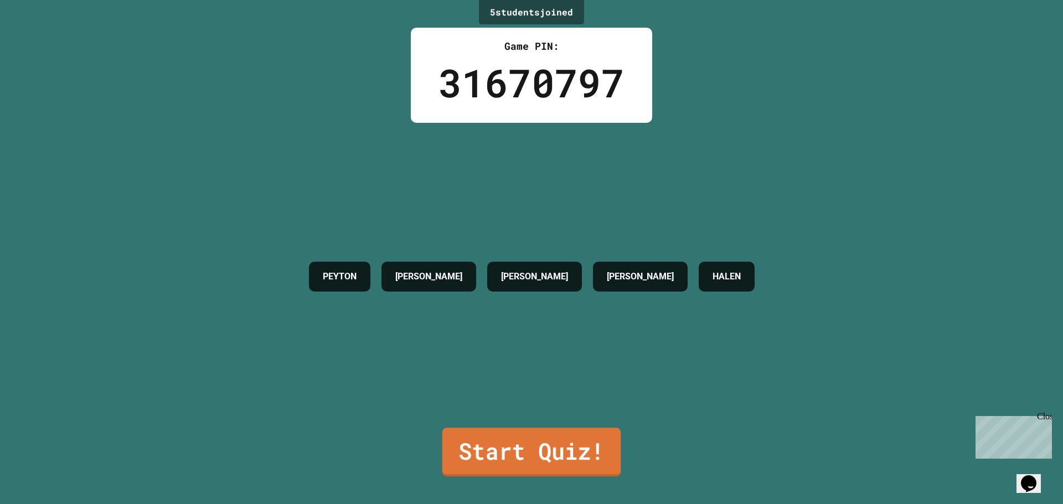
click at [571, 463] on link "Start Quiz!" at bounding box center [531, 452] width 178 height 49
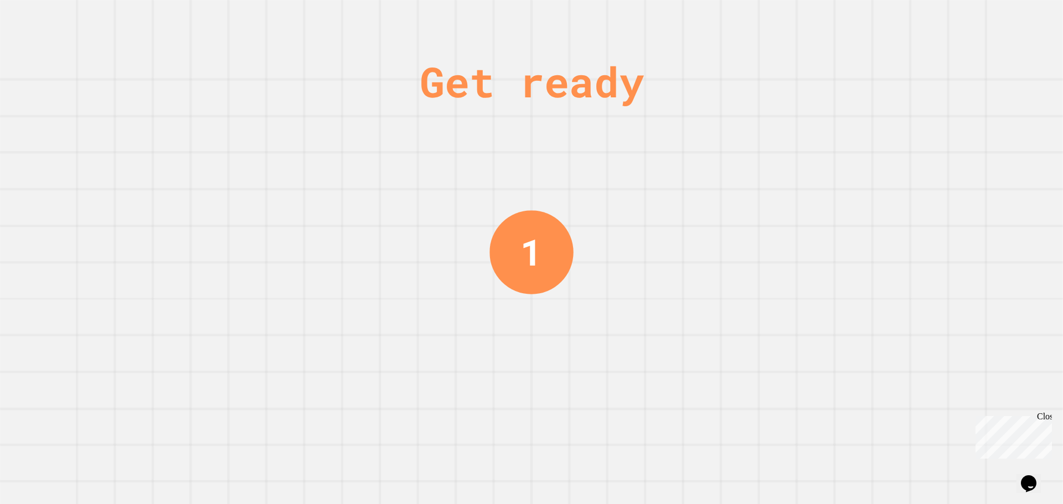
click at [1044, 416] on div "Close" at bounding box center [1044, 419] width 14 height 14
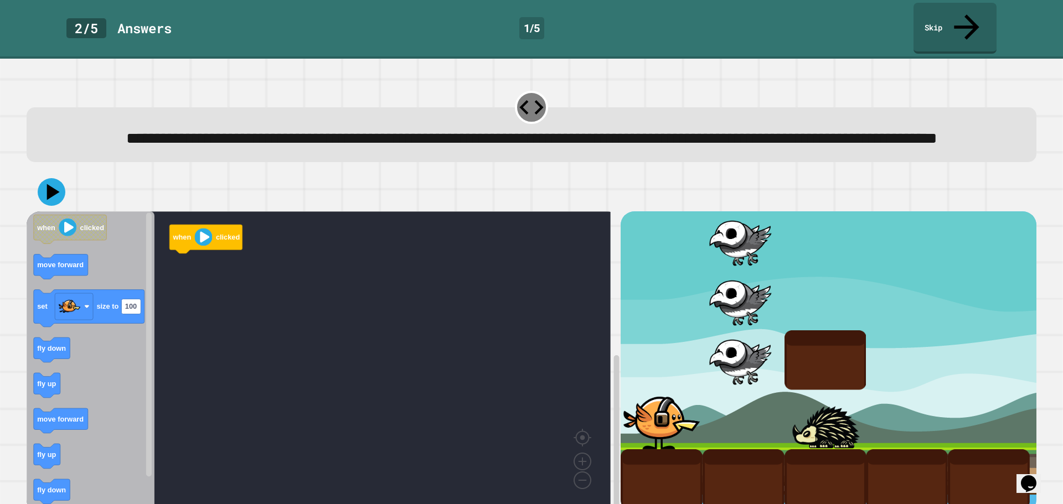
scroll to position [28, 0]
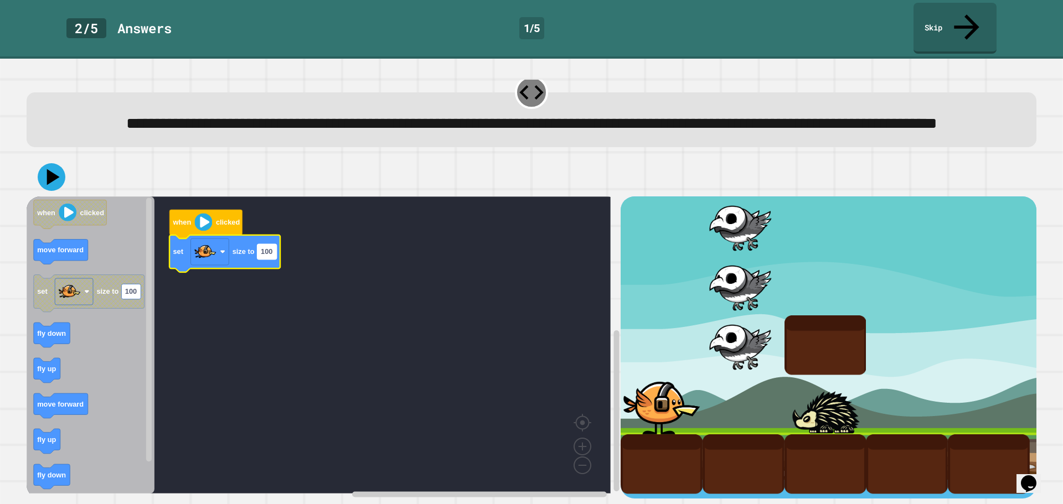
click at [269, 246] on rect "Blockly Workspace" at bounding box center [266, 252] width 19 height 15
type input "***"
click at [44, 164] on icon at bounding box center [52, 177] width 28 height 28
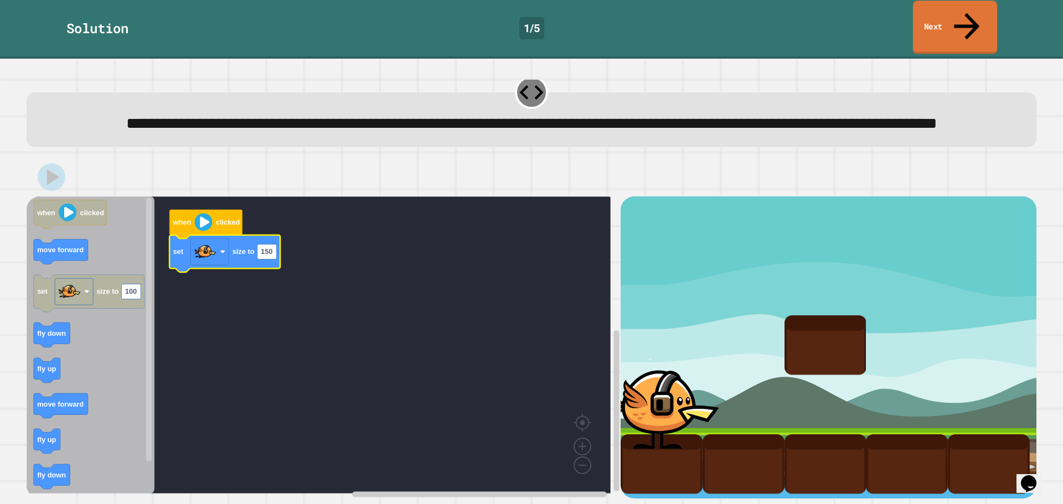
click at [971, 3] on link "Next" at bounding box center [955, 28] width 84 height 54
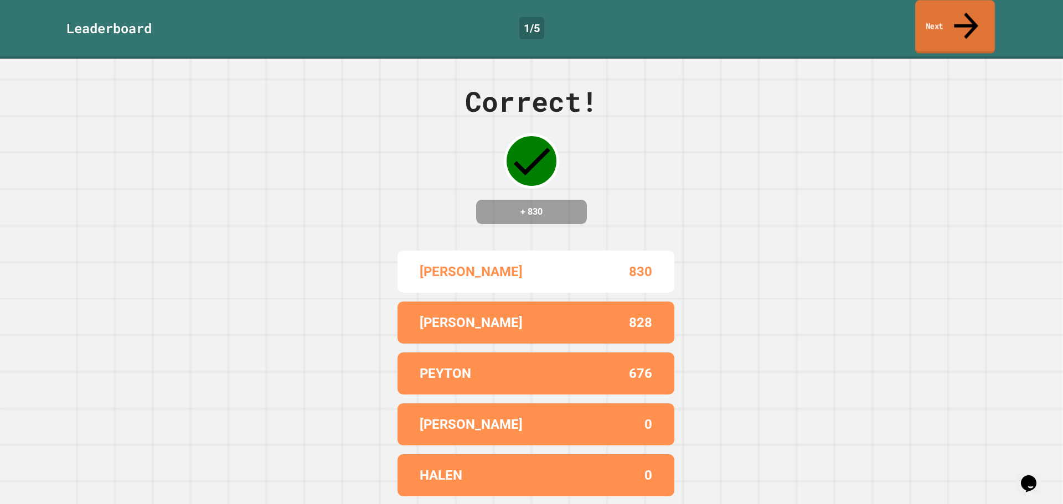
click at [952, 12] on link "Next" at bounding box center [955, 27] width 80 height 54
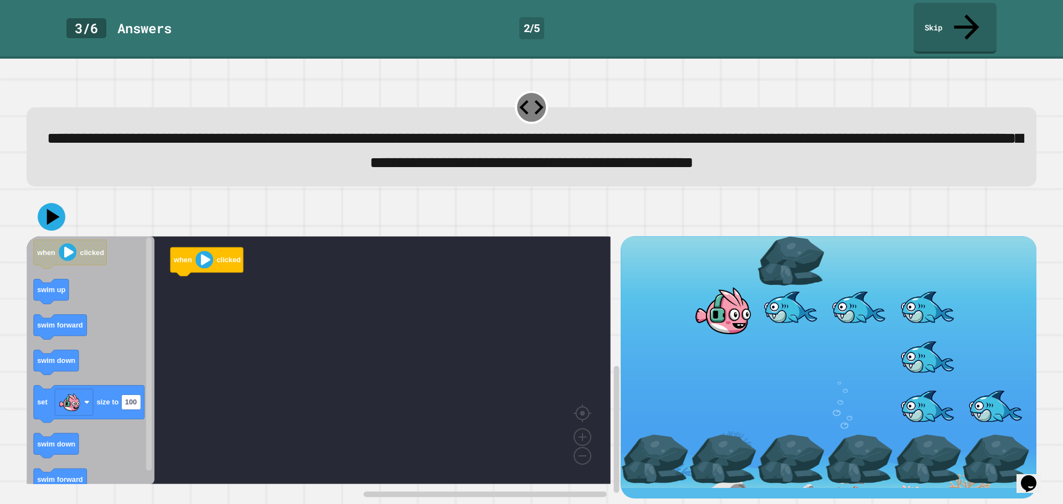
scroll to position [5, 0]
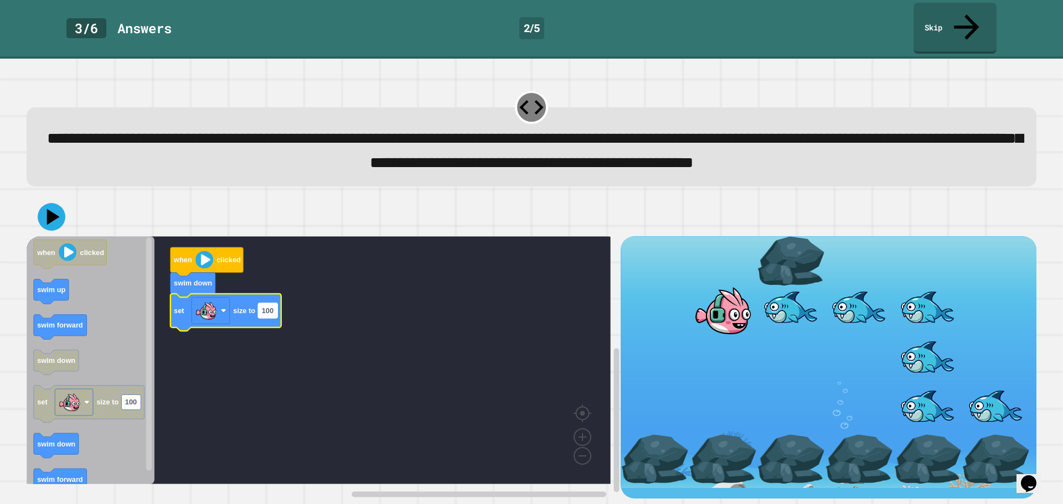
click at [266, 313] on text "100" at bounding box center [268, 310] width 12 height 8
type input "***"
click at [38, 210] on button at bounding box center [51, 216] width 33 height 33
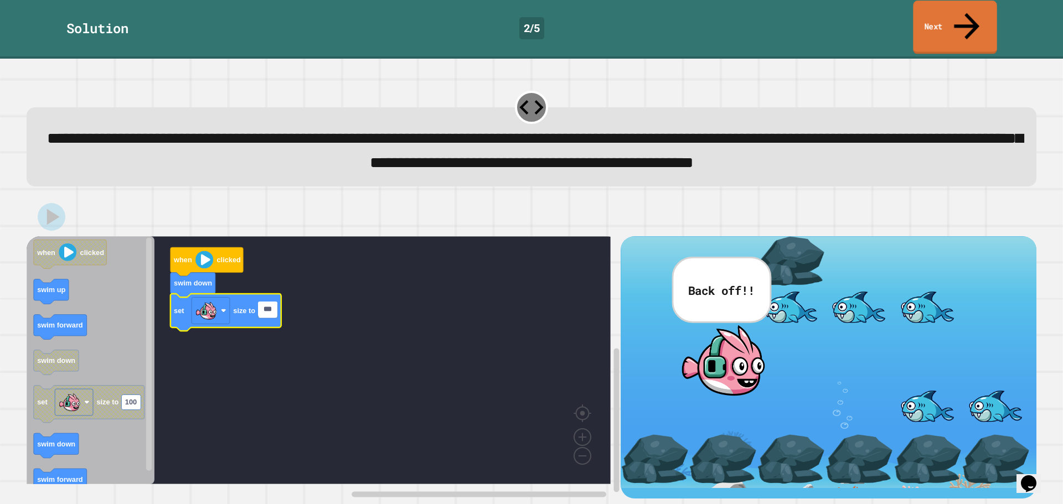
click at [980, 11] on link "Next" at bounding box center [955, 28] width 84 height 54
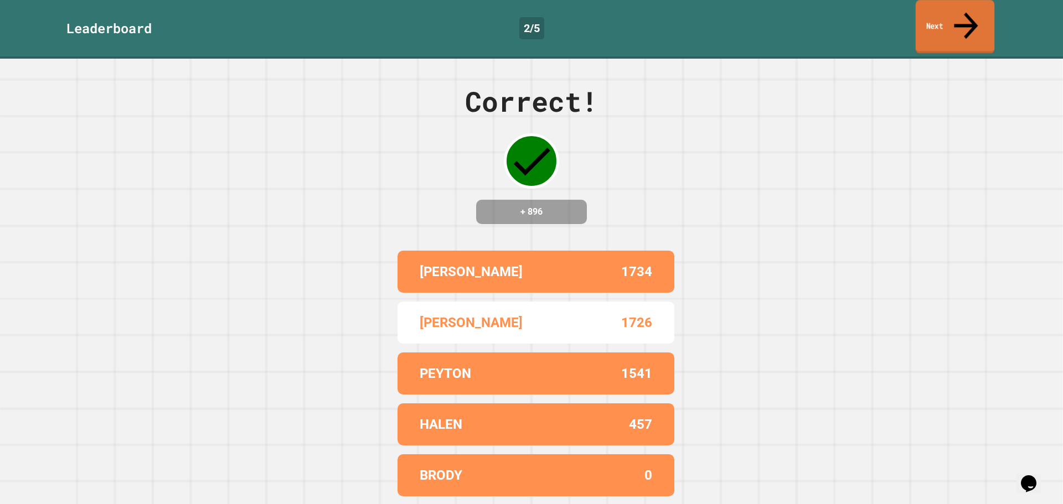
click at [966, 13] on icon at bounding box center [966, 26] width 24 height 27
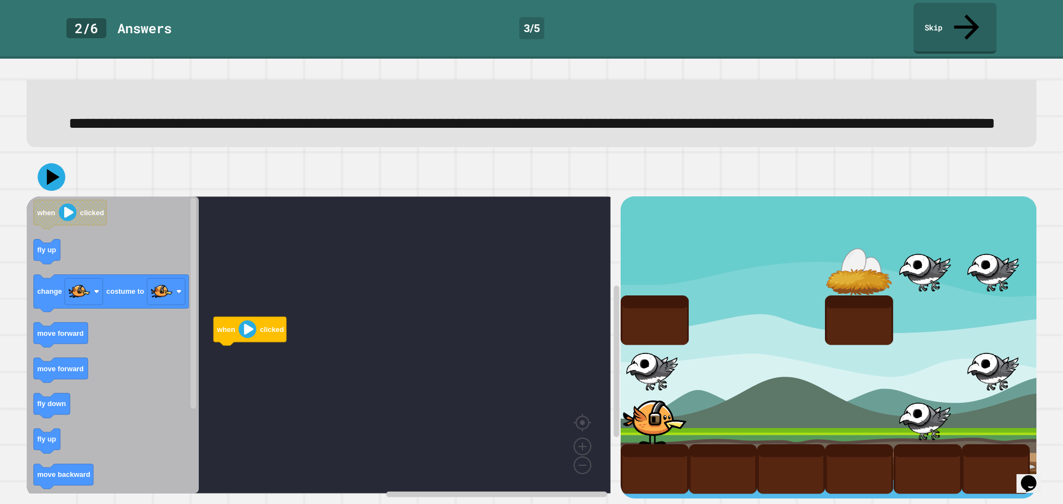
scroll to position [106, 0]
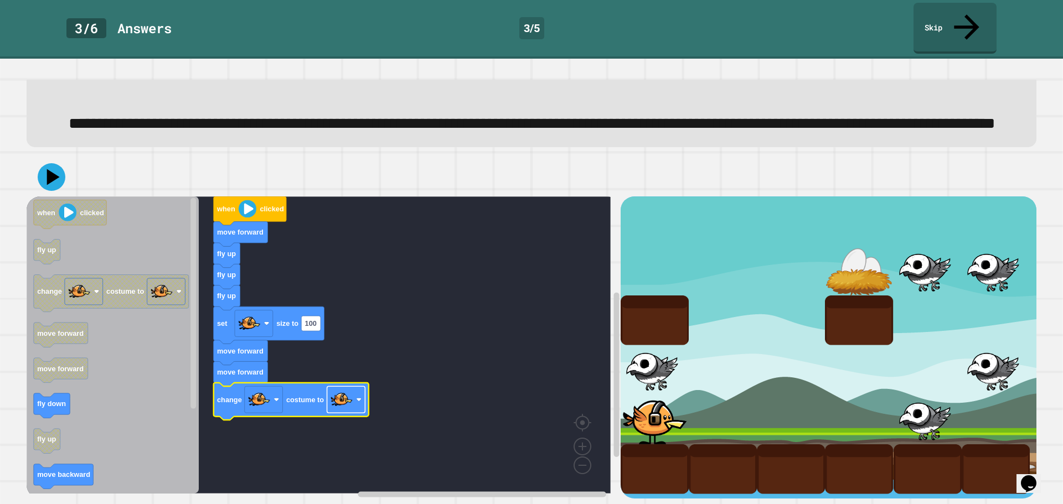
click at [348, 396] on image "Blockly Workspace" at bounding box center [341, 400] width 22 height 22
click at [315, 319] on rect "Blockly Workspace" at bounding box center [310, 323] width 19 height 15
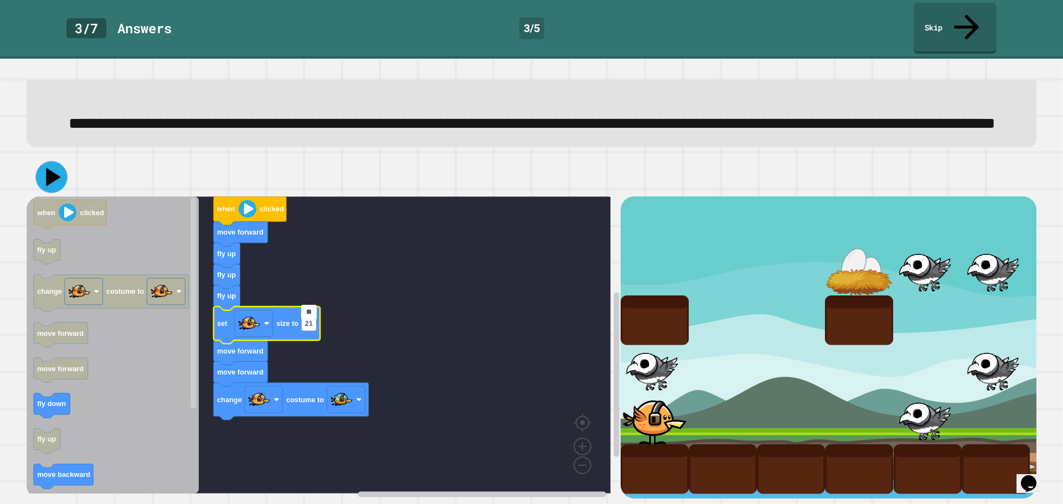
type input "**"
click at [51, 171] on icon at bounding box center [53, 177] width 15 height 19
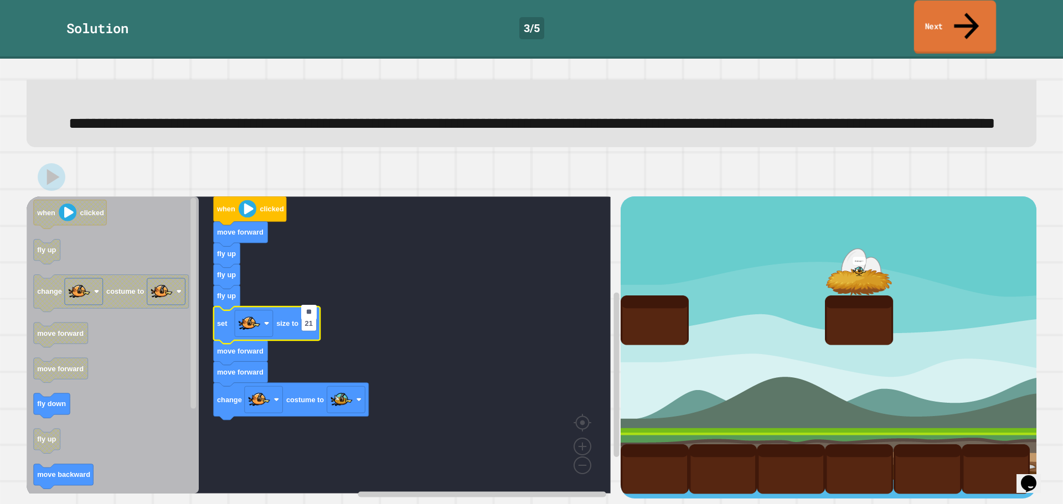
click at [933, 11] on link "Next" at bounding box center [955, 28] width 82 height 54
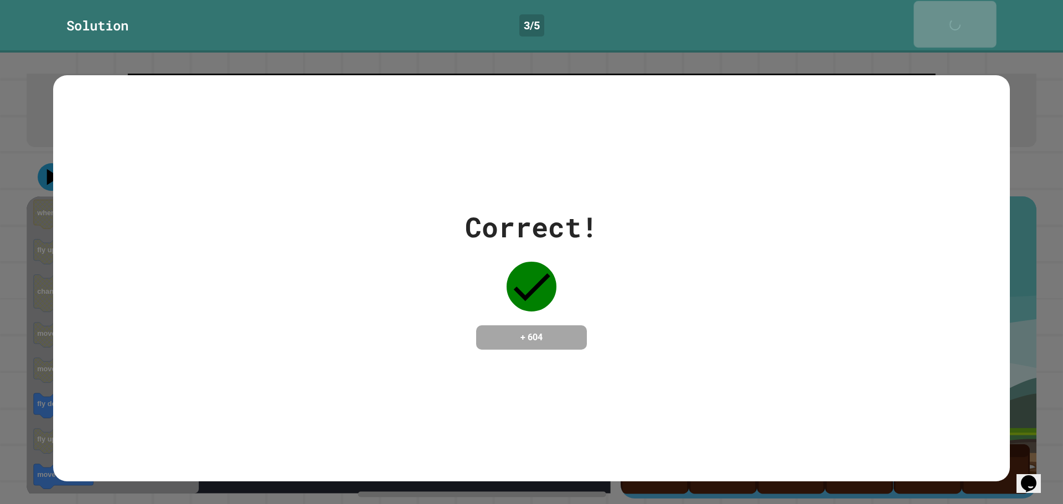
scroll to position [105, 0]
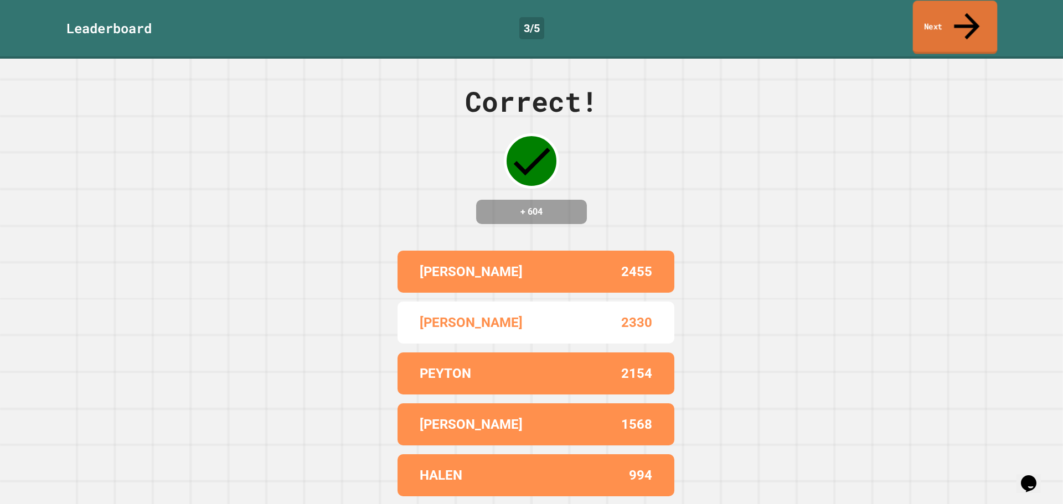
click at [931, 24] on link "Next" at bounding box center [955, 28] width 85 height 54
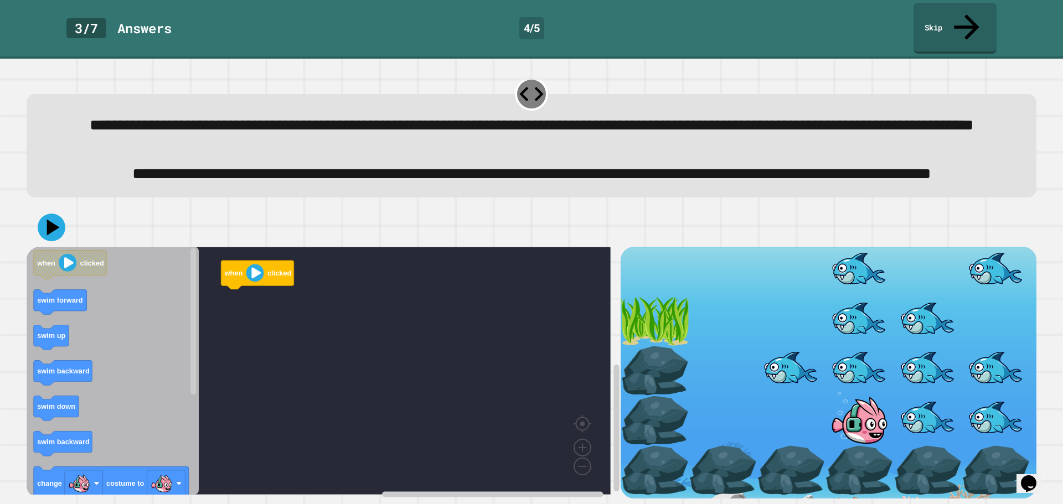
scroll to position [56, 0]
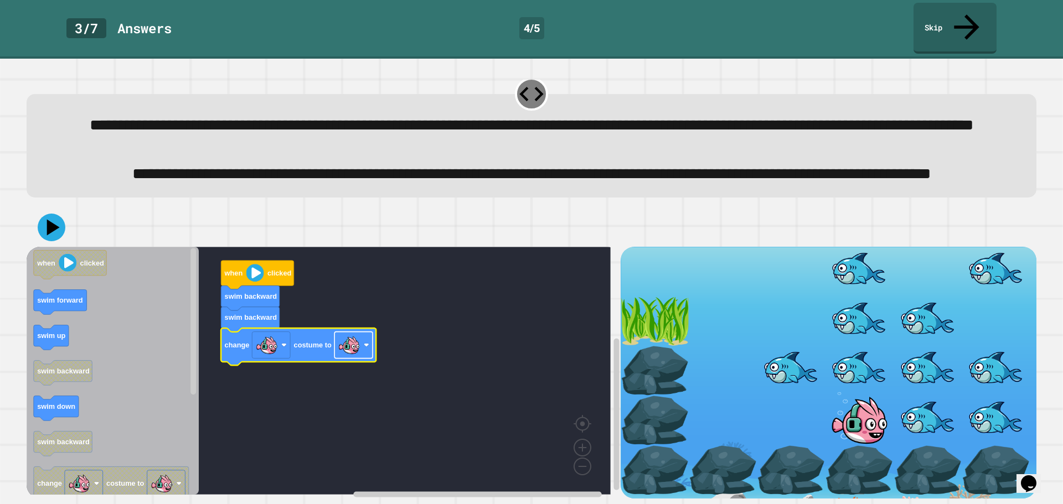
click at [364, 343] on image "Blockly Workspace" at bounding box center [367, 346] width 6 height 6
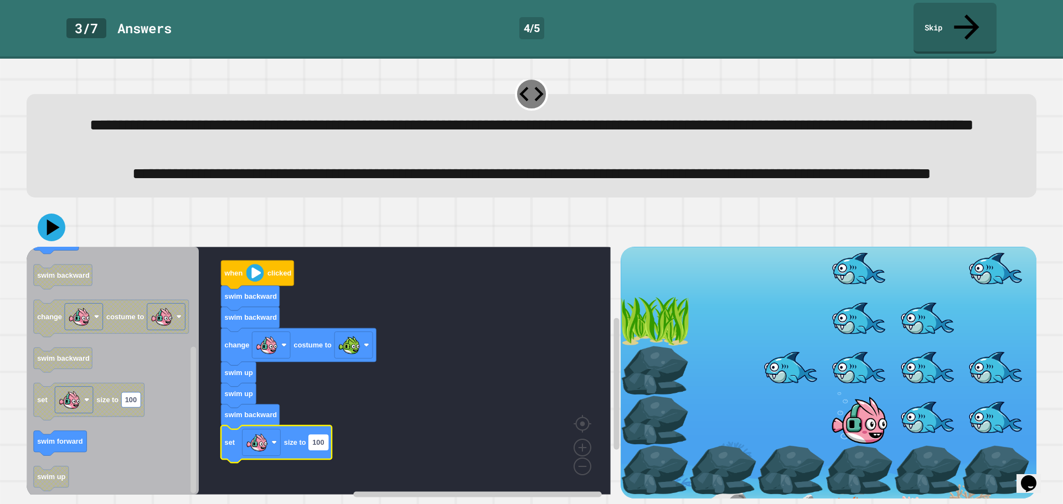
click at [318, 437] on rect "Blockly Workspace" at bounding box center [318, 442] width 19 height 15
type input "**"
click at [63, 215] on icon at bounding box center [51, 227] width 33 height 33
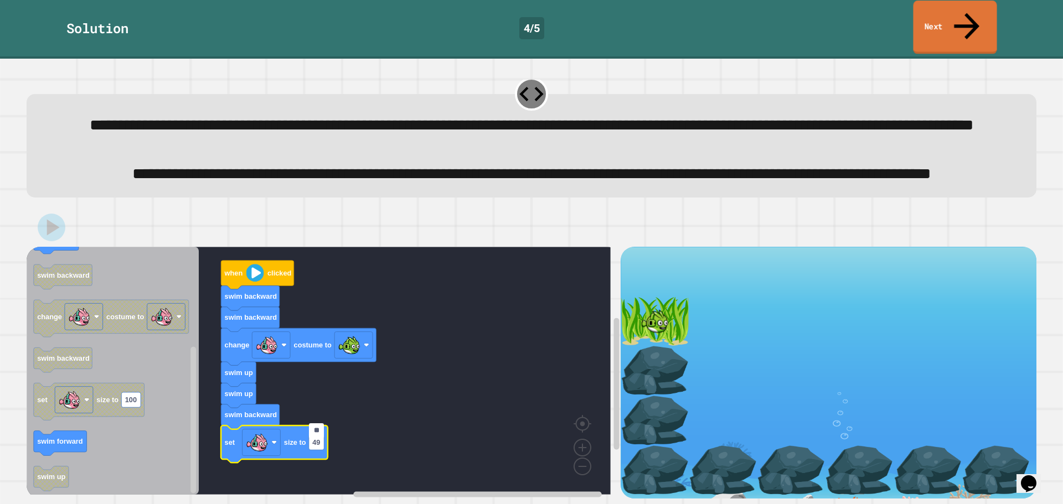
click at [935, 20] on link "Next" at bounding box center [955, 28] width 84 height 54
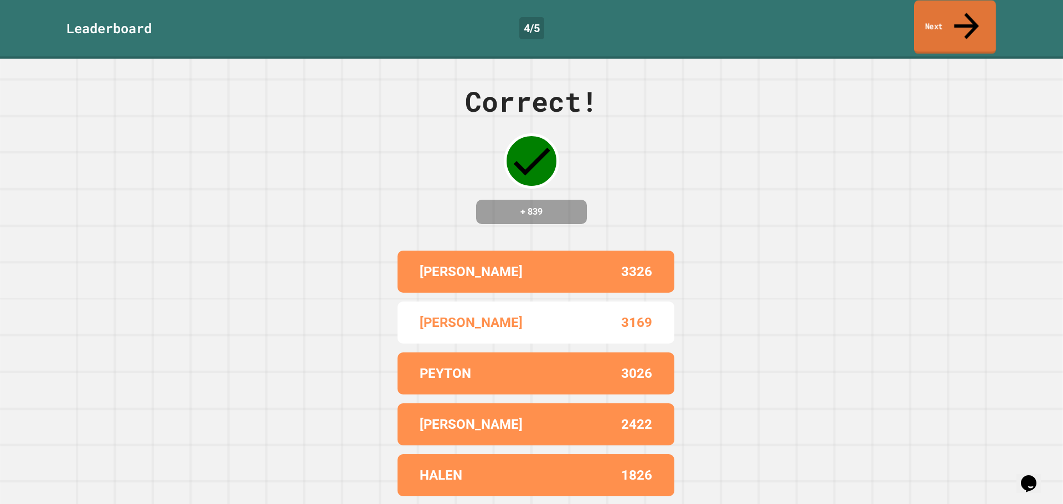
click at [964, 17] on icon at bounding box center [966, 25] width 37 height 39
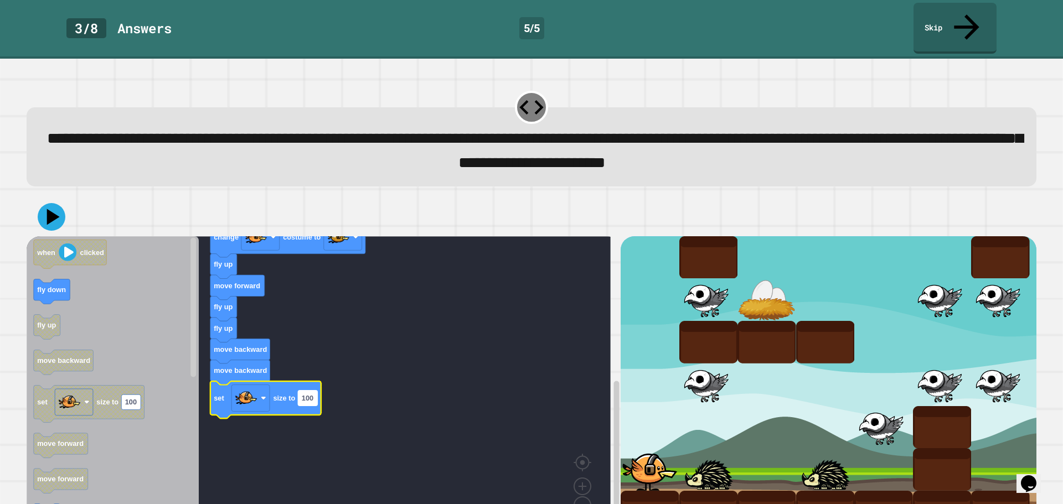
click at [317, 390] on rect "Blockly Workspace" at bounding box center [307, 397] width 19 height 15
click at [311, 378] on input "***" at bounding box center [307, 375] width 19 height 15
click at [313, 377] on input "***" at bounding box center [307, 375] width 19 height 15
type input "**"
click at [42, 200] on icon at bounding box center [51, 216] width 33 height 33
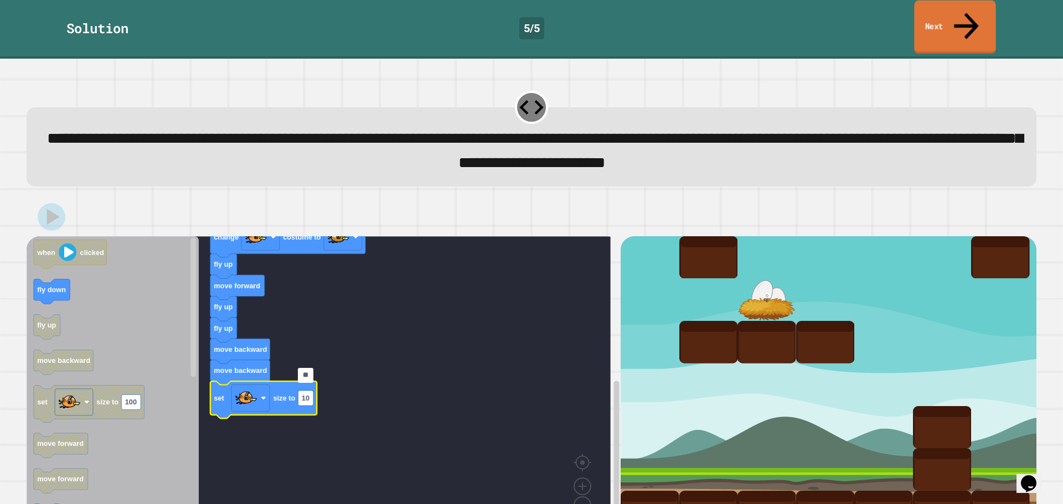
click at [960, 3] on link "Next" at bounding box center [954, 28] width 81 height 54
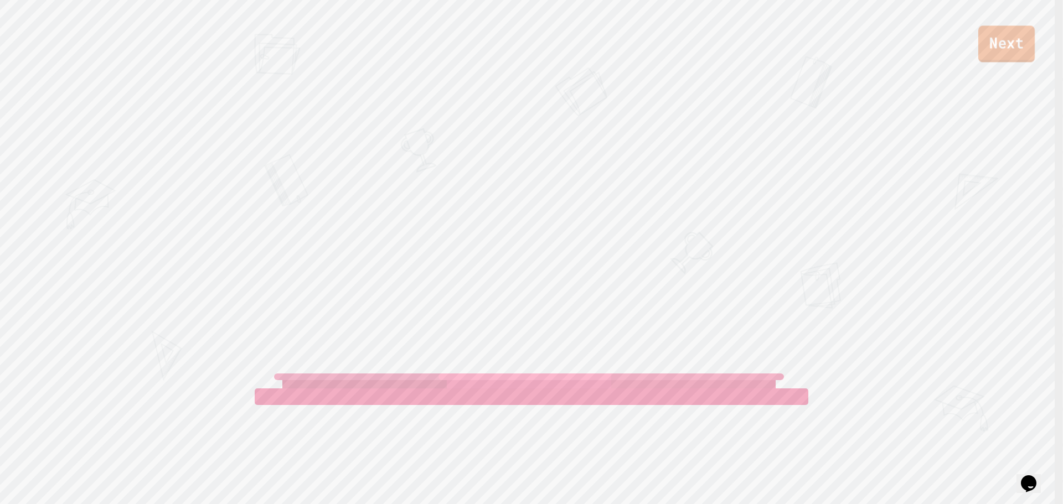
click at [992, 42] on link "Next" at bounding box center [1006, 43] width 56 height 37
